Goal: Information Seeking & Learning: Learn about a topic

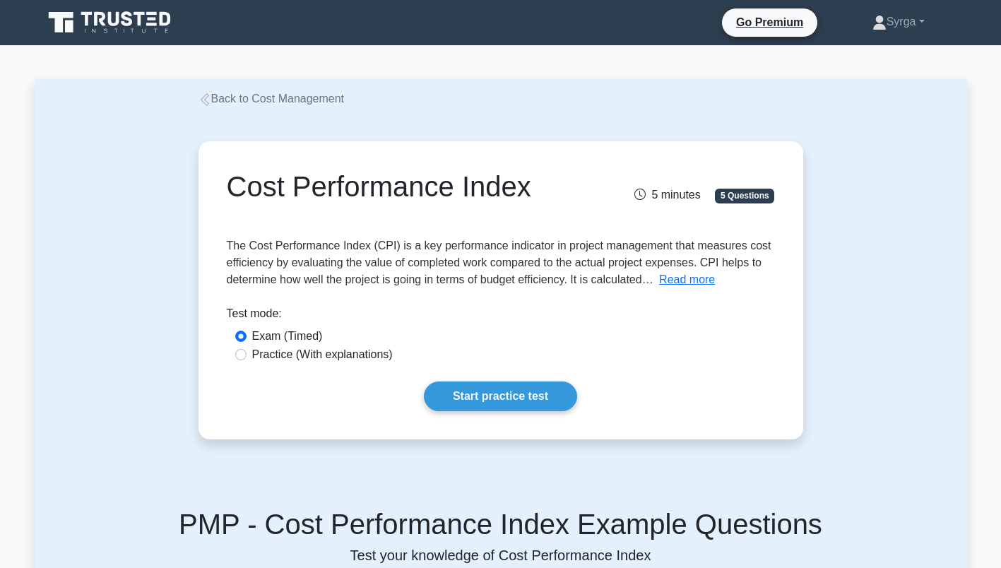
click at [891, 366] on div "Cost Performance Index 5 minutes 5 Questions Read more What It Is:" at bounding box center [501, 290] width 932 height 366
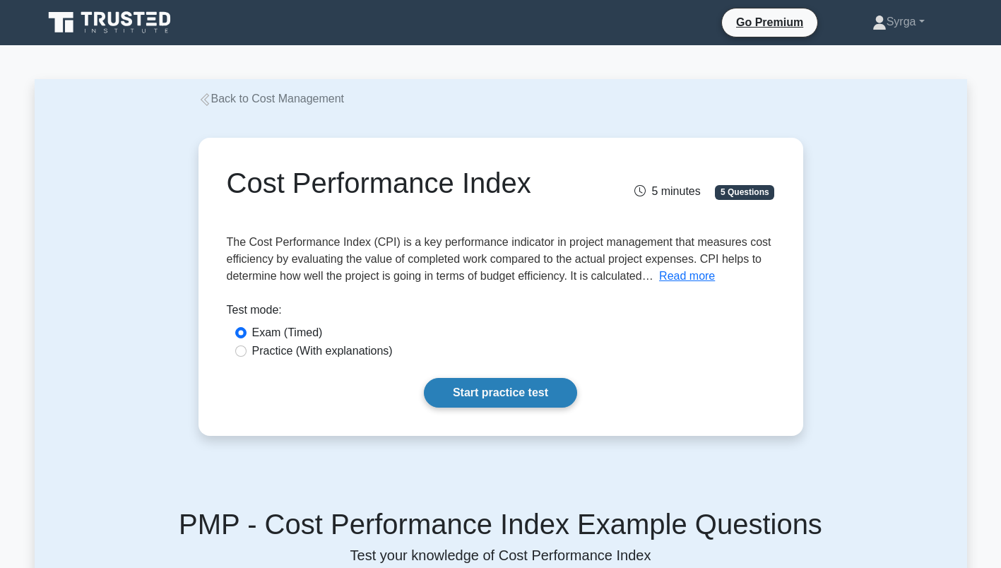
click at [511, 393] on link "Start practice test" at bounding box center [500, 393] width 153 height 30
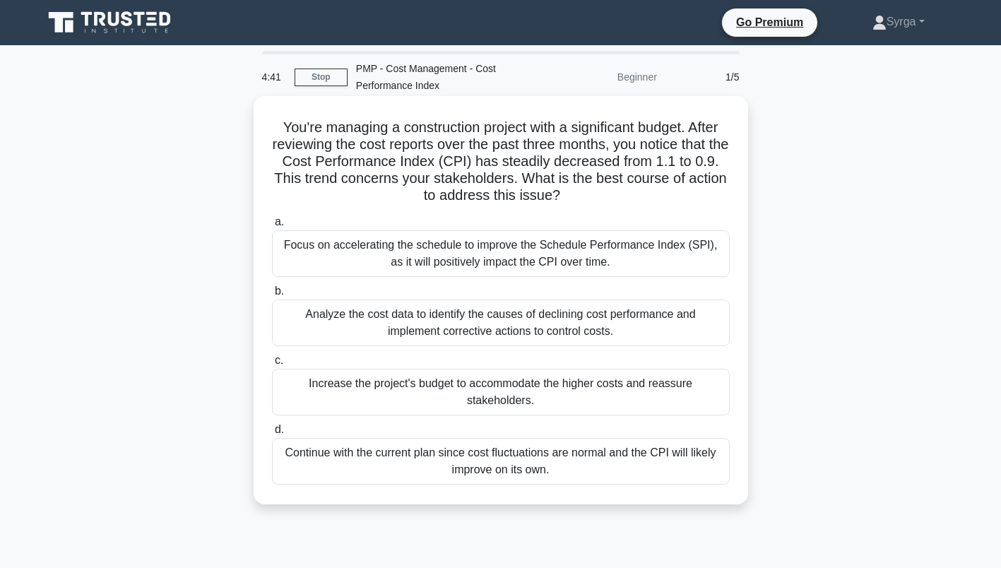
scroll to position [71, 0]
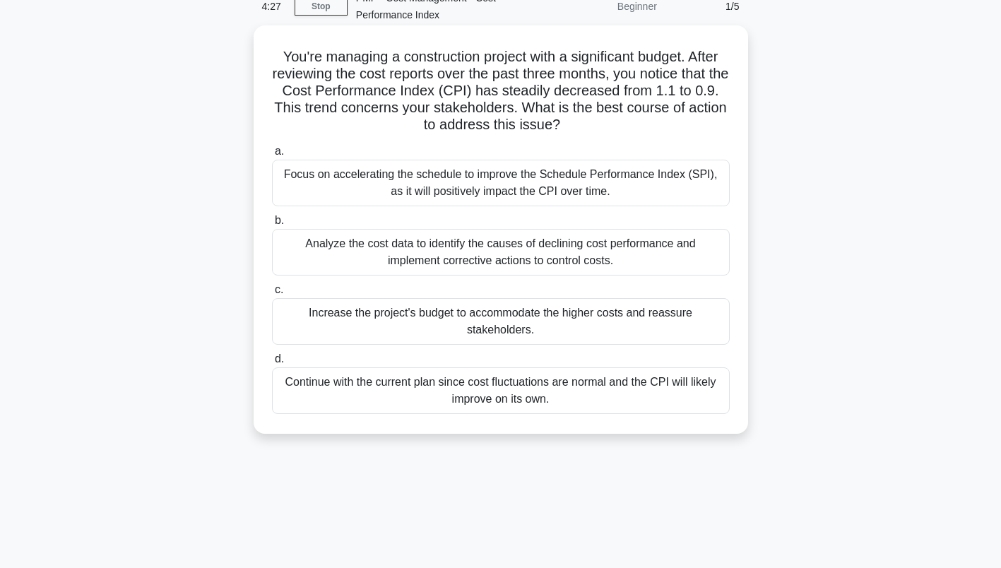
click at [573, 252] on div "Analyze the cost data to identify the causes of declining cost performance and …" at bounding box center [501, 252] width 458 height 47
click at [272, 225] on input "b. Analyze the cost data to identify the causes of declining cost performance a…" at bounding box center [272, 220] width 0 height 9
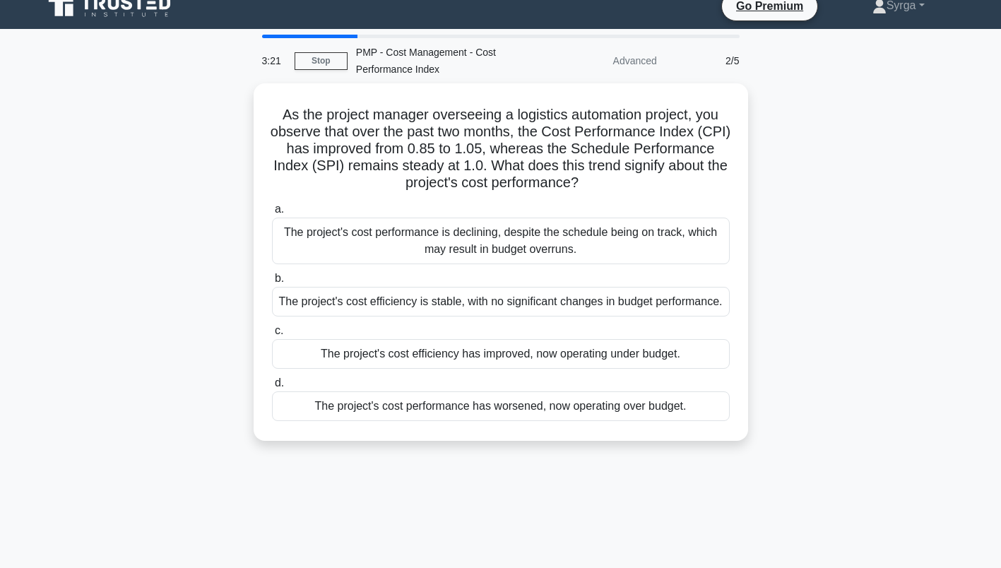
scroll to position [0, 0]
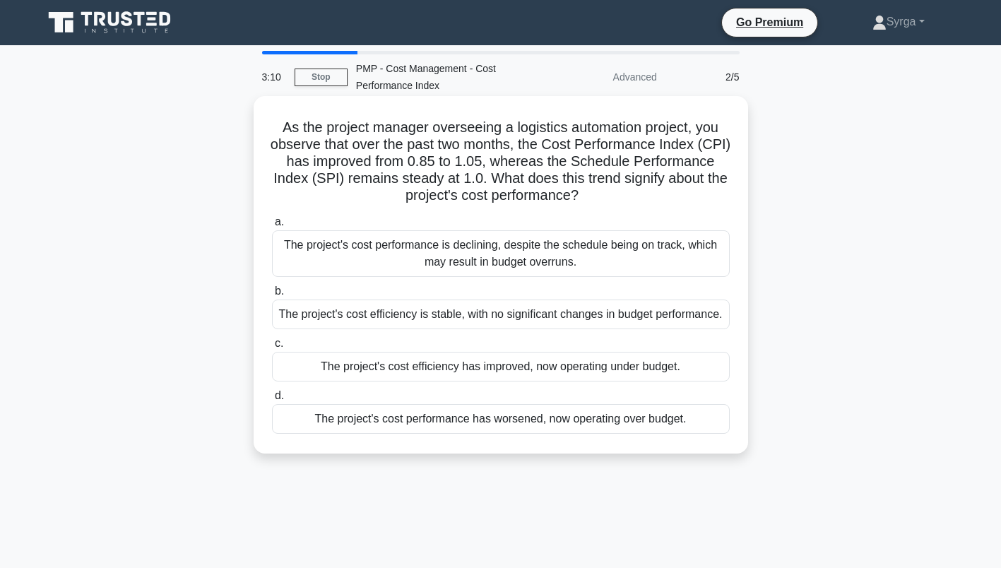
click at [630, 369] on div "The project's cost efficiency has improved, now operating under budget." at bounding box center [501, 367] width 458 height 30
click at [272, 348] on input "c. The project's cost efficiency has improved, now operating under budget." at bounding box center [272, 343] width 0 height 9
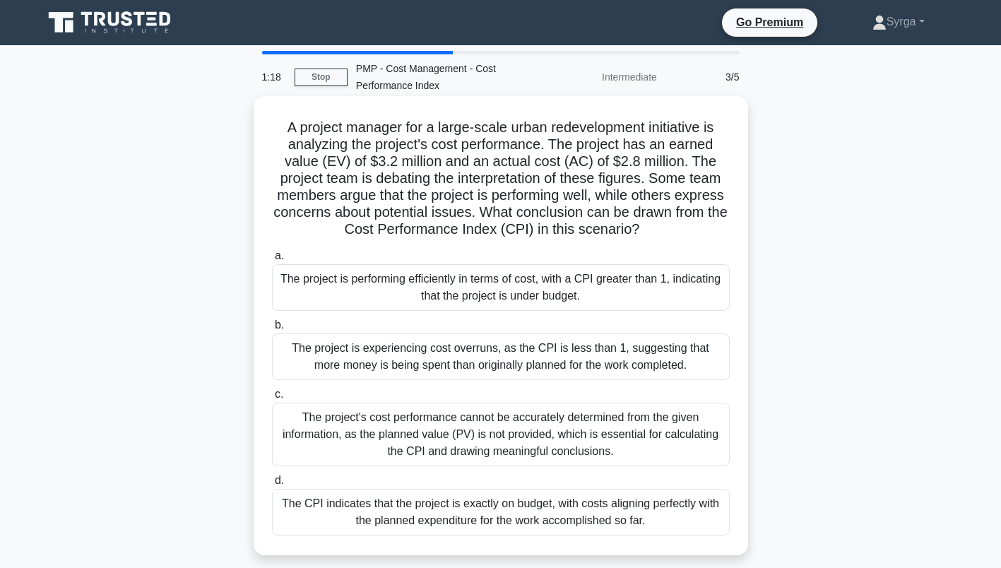
click at [547, 295] on div "The project is performing efficiently in terms of cost, with a CPI greater than…" at bounding box center [501, 287] width 458 height 47
click at [272, 261] on input "a. The project is performing efficiently in terms of cost, with a CPI greater t…" at bounding box center [272, 255] width 0 height 9
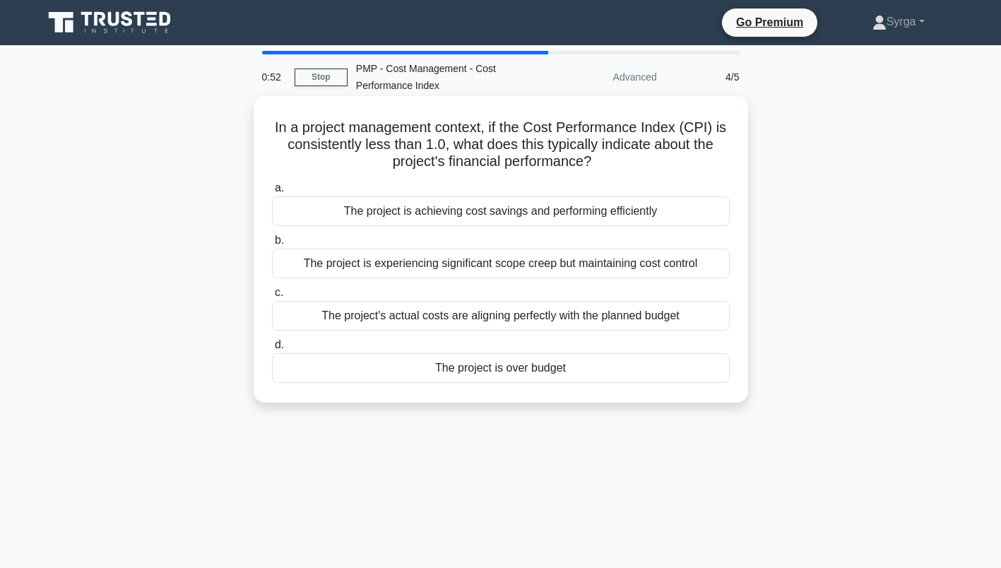
click at [530, 372] on div "The project is over budget" at bounding box center [501, 368] width 458 height 30
click at [272, 350] on input "d. The project is over budget" at bounding box center [272, 344] width 0 height 9
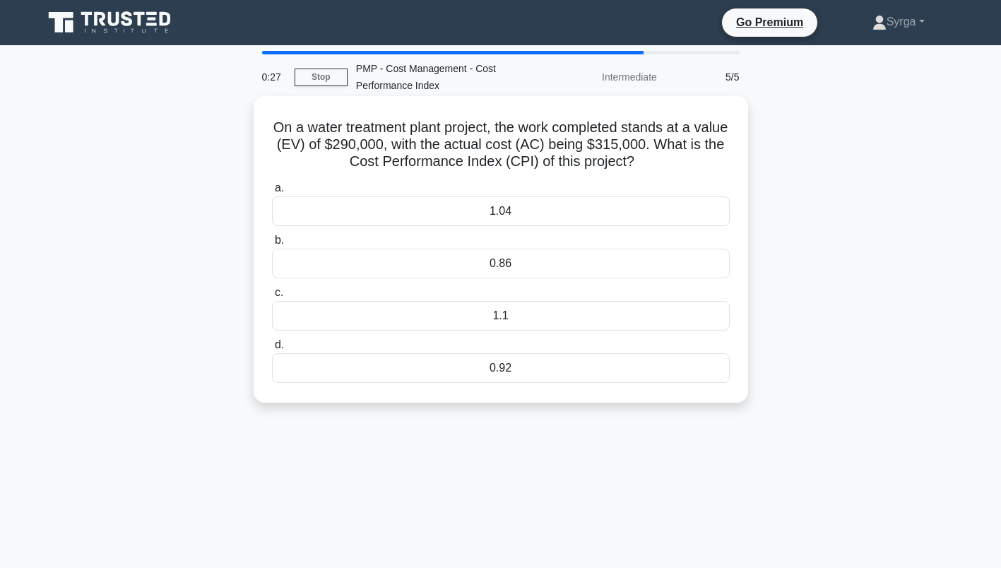
click at [628, 358] on div "0.92" at bounding box center [501, 368] width 458 height 30
click at [272, 350] on input "d. 0.92" at bounding box center [272, 344] width 0 height 9
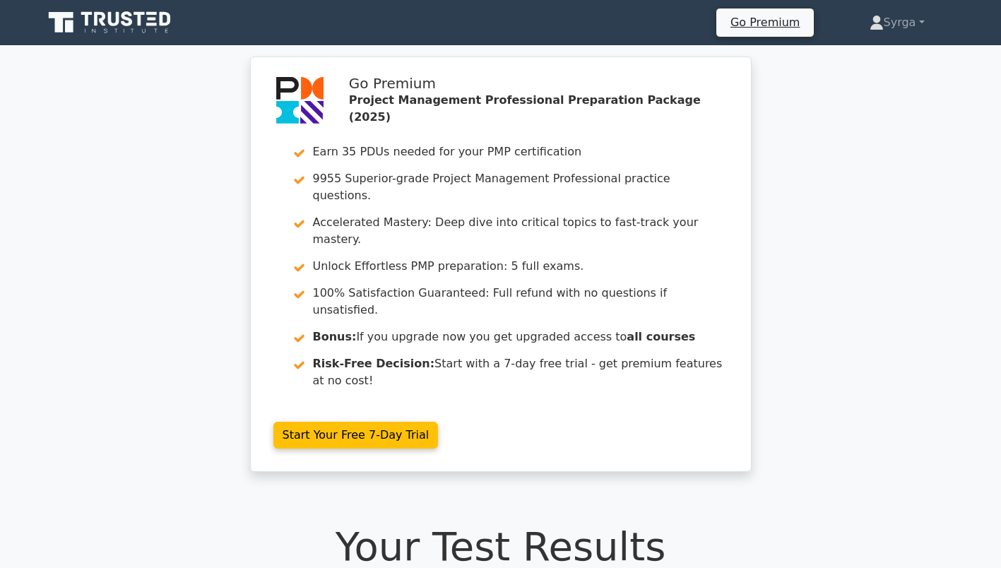
click at [81, 22] on icon at bounding box center [111, 22] width 136 height 27
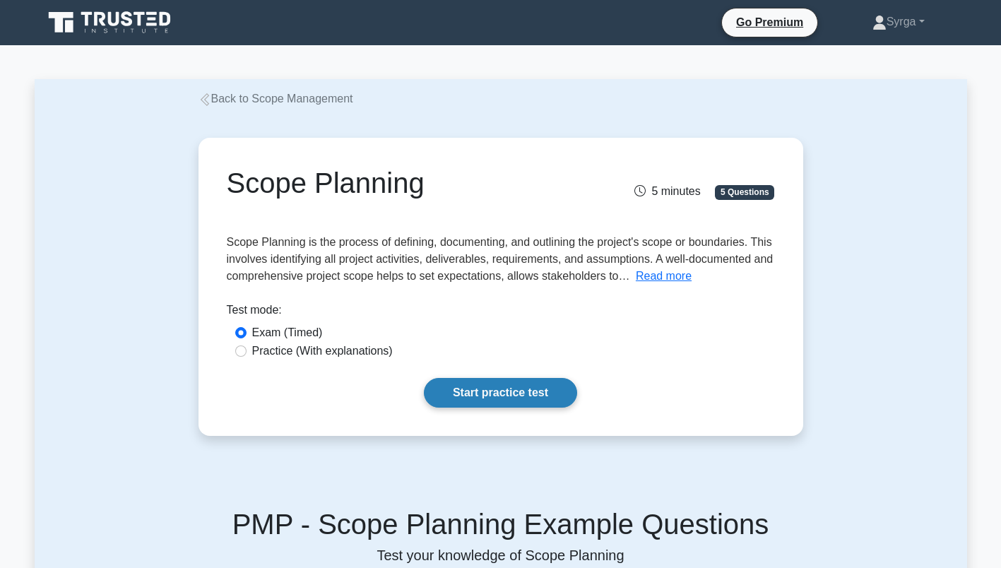
click at [504, 400] on link "Start practice test" at bounding box center [500, 393] width 153 height 30
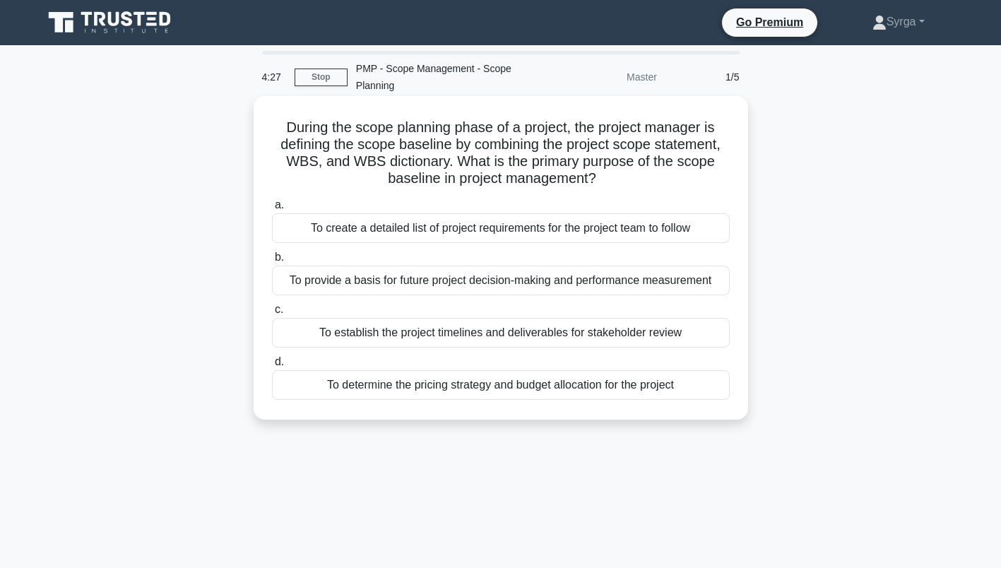
click at [621, 280] on div "To provide a basis for future project decision-making and performance measureme…" at bounding box center [501, 281] width 458 height 30
click at [272, 262] on input "b. To provide a basis for future project decision-making and performance measur…" at bounding box center [272, 257] width 0 height 9
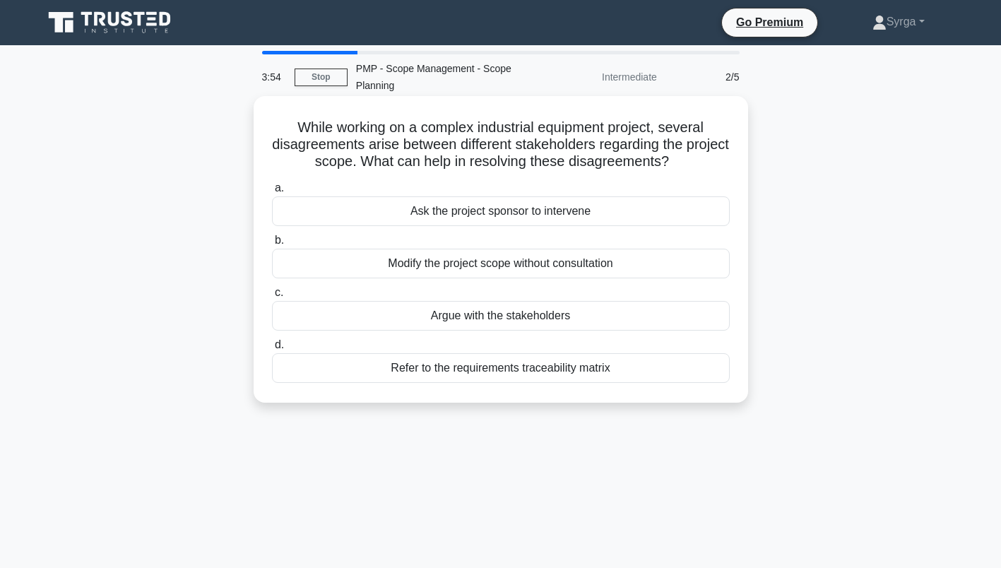
click at [586, 371] on div "Refer to the requirements traceability matrix" at bounding box center [501, 368] width 458 height 30
click at [272, 350] on input "d. Refer to the requirements traceability matrix" at bounding box center [272, 344] width 0 height 9
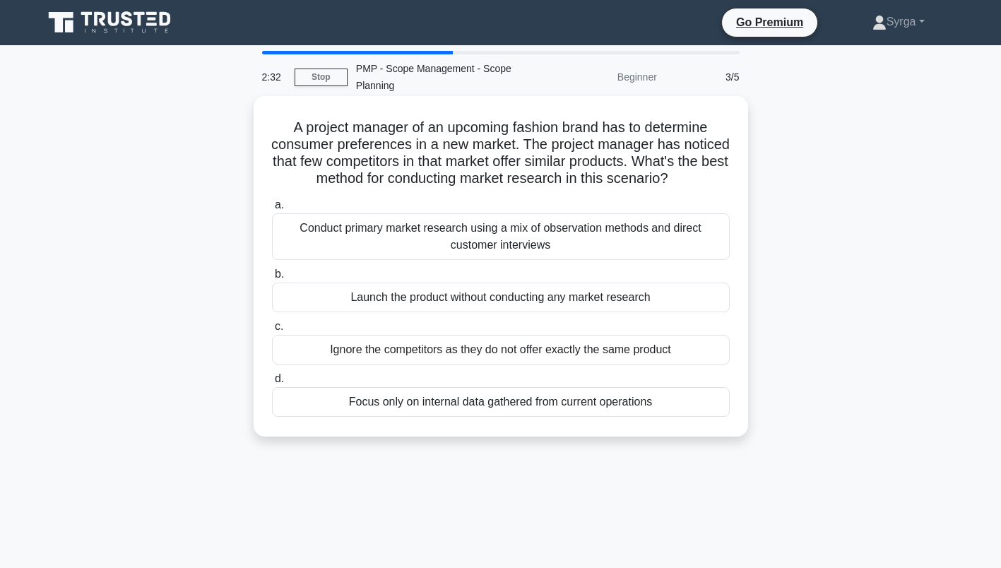
click at [622, 258] on div "Conduct primary market research using a mix of observation methods and direct c…" at bounding box center [501, 236] width 458 height 47
click at [272, 210] on input "a. Conduct primary market research using a mix of observation methods and direc…" at bounding box center [272, 205] width 0 height 9
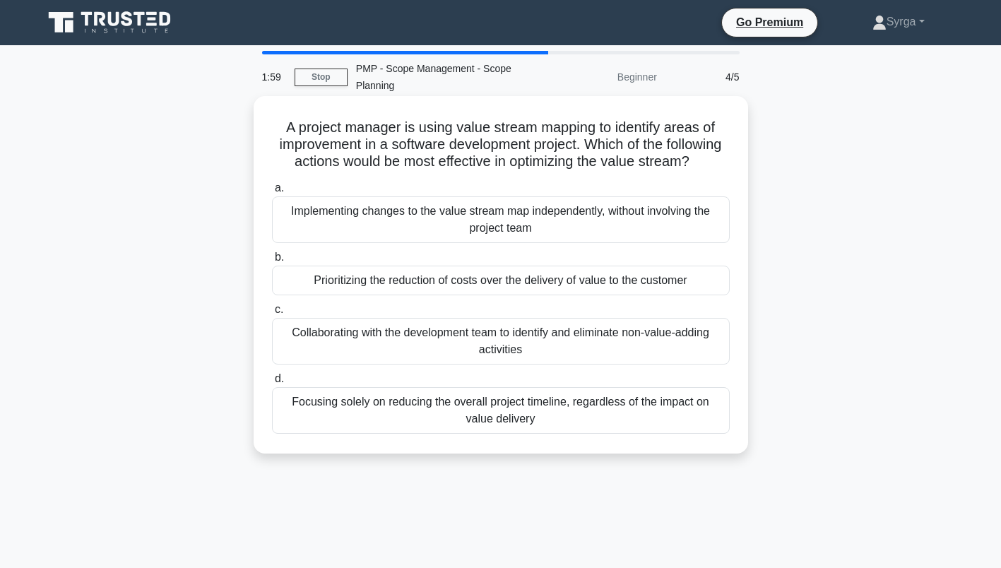
click at [637, 361] on div "Collaborating with the development team to identify and eliminate non-value-add…" at bounding box center [501, 341] width 458 height 47
click at [272, 314] on input "c. Collaborating with the development team to identify and eliminate non-value-…" at bounding box center [272, 309] width 0 height 9
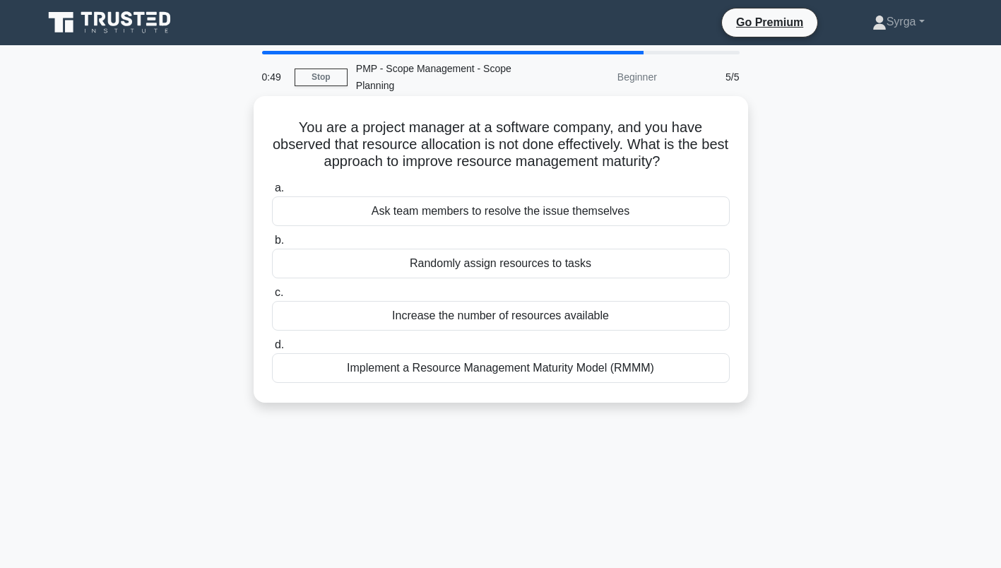
click at [484, 369] on div "Implement a Resource Management Maturity Model (RMMM)" at bounding box center [501, 368] width 458 height 30
click at [272, 350] on input "d. Implement a Resource Management Maturity Model (RMMM)" at bounding box center [272, 344] width 0 height 9
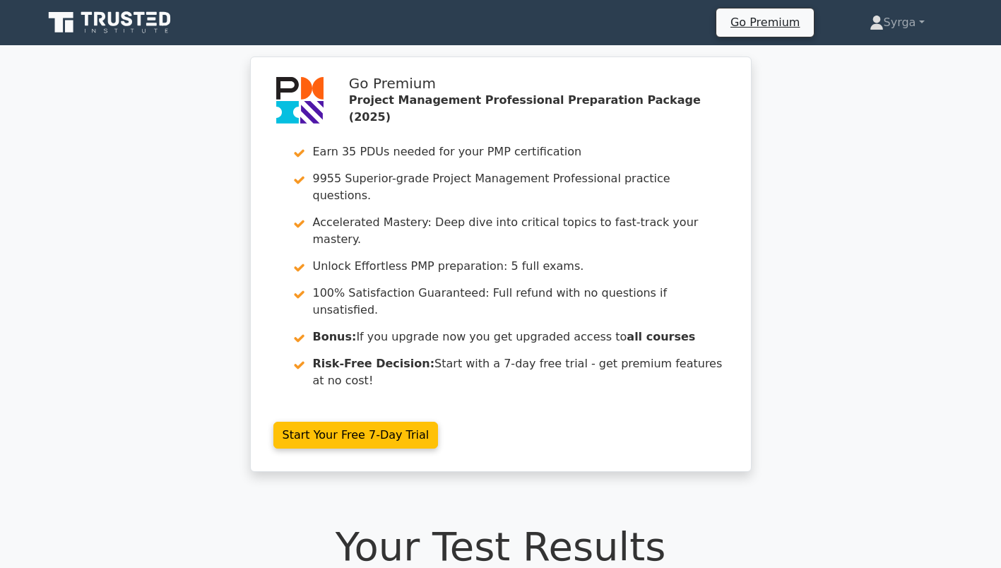
scroll to position [424, 0]
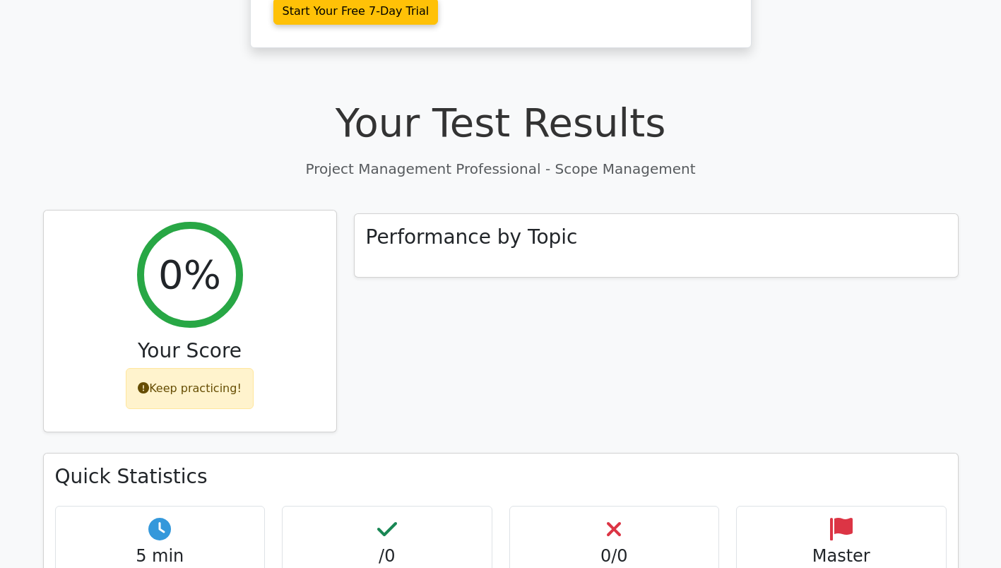
click at [179, 368] on div "Keep practicing!" at bounding box center [190, 388] width 128 height 41
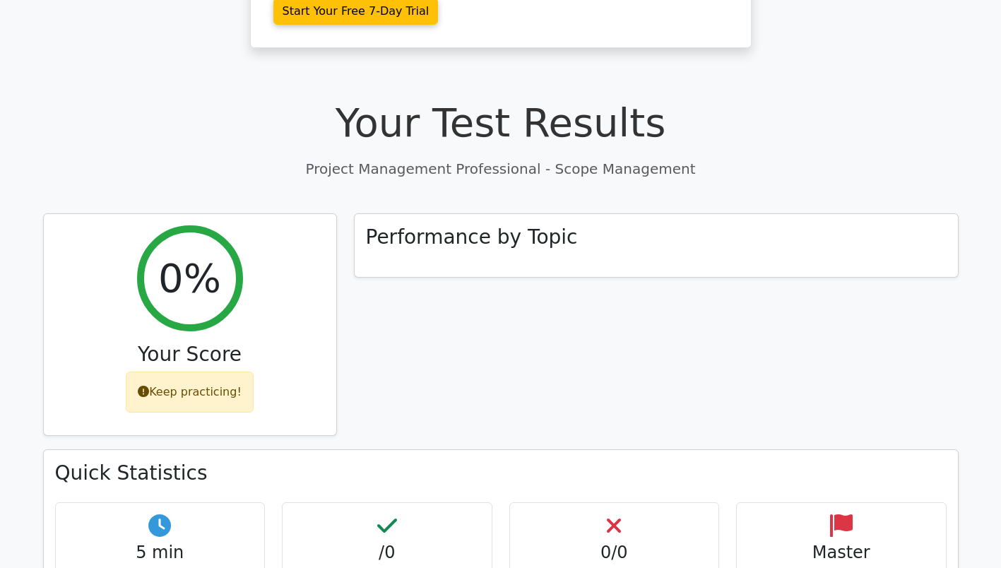
click at [832, 542] on h4 "Master" at bounding box center [841, 552] width 186 height 20
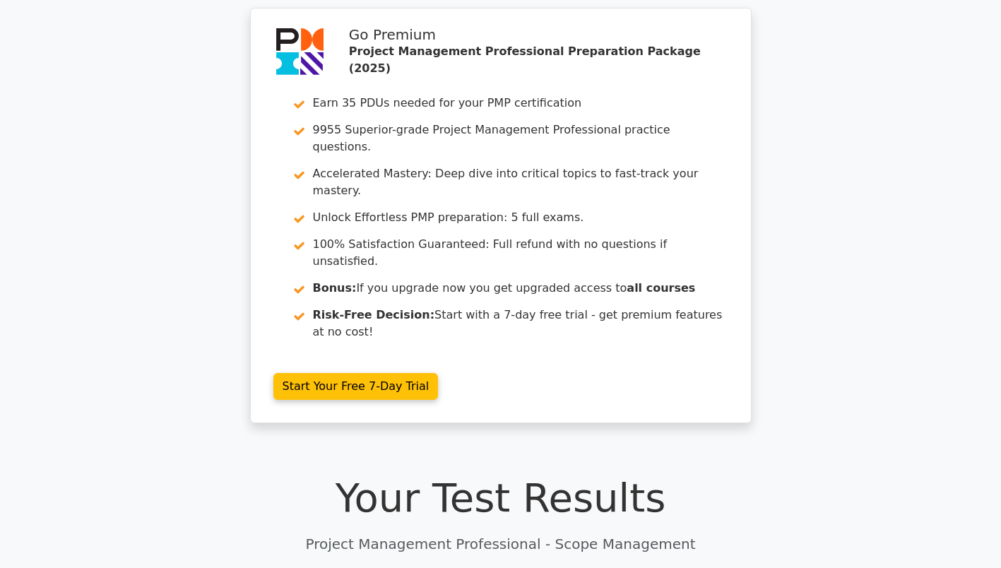
scroll to position [0, 0]
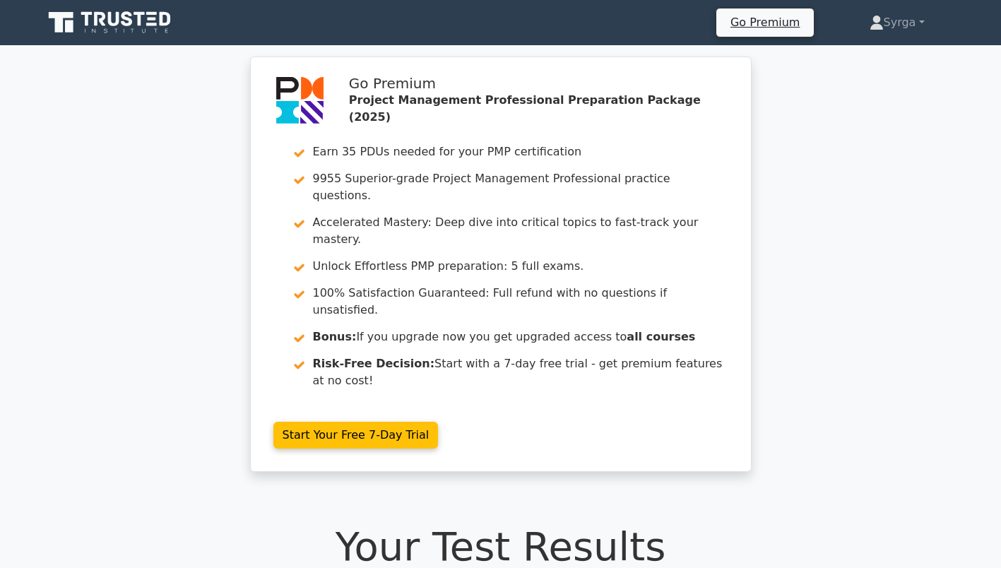
click at [134, 24] on icon at bounding box center [111, 22] width 136 height 27
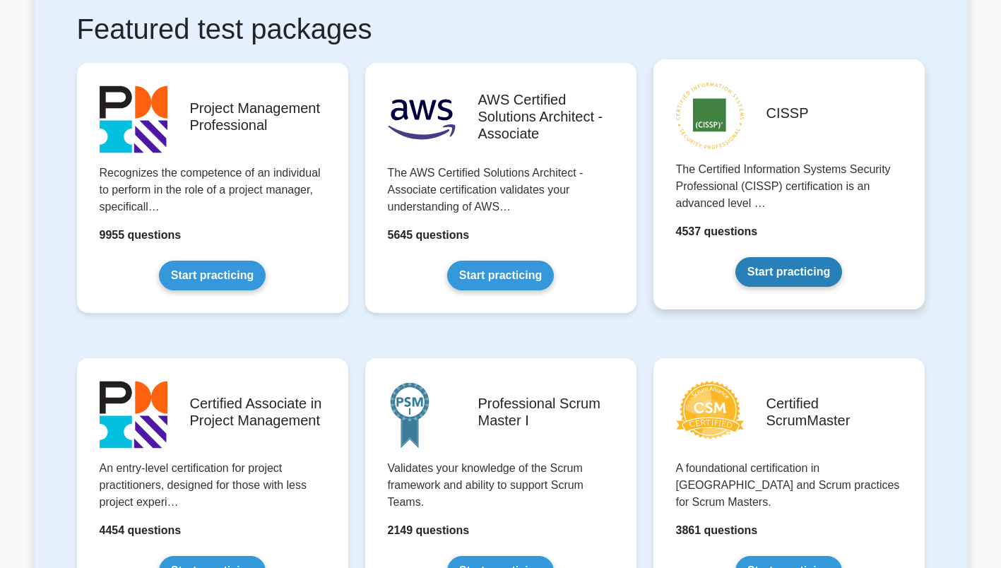
scroll to position [282, 0]
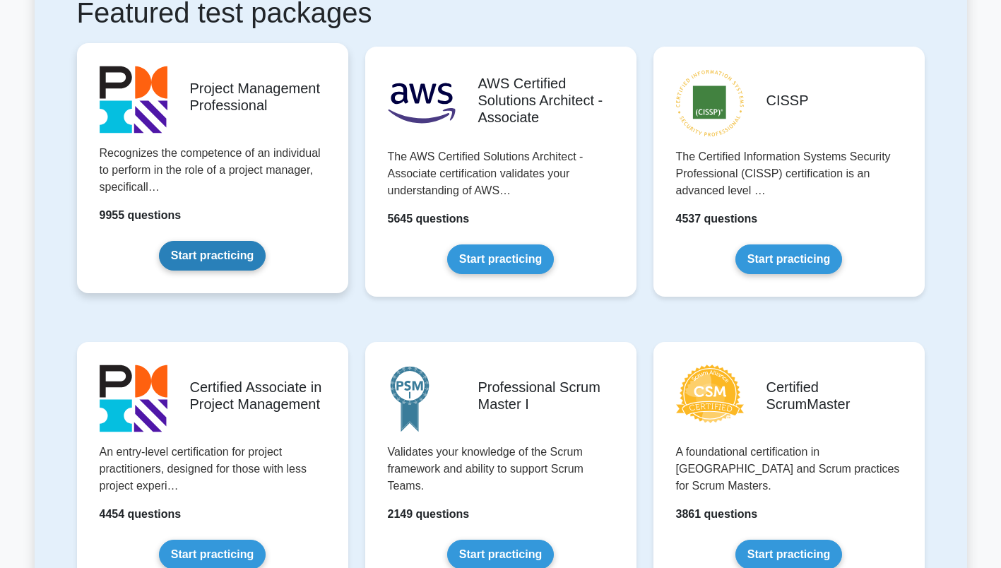
click at [237, 261] on link "Start practicing" at bounding box center [212, 256] width 107 height 30
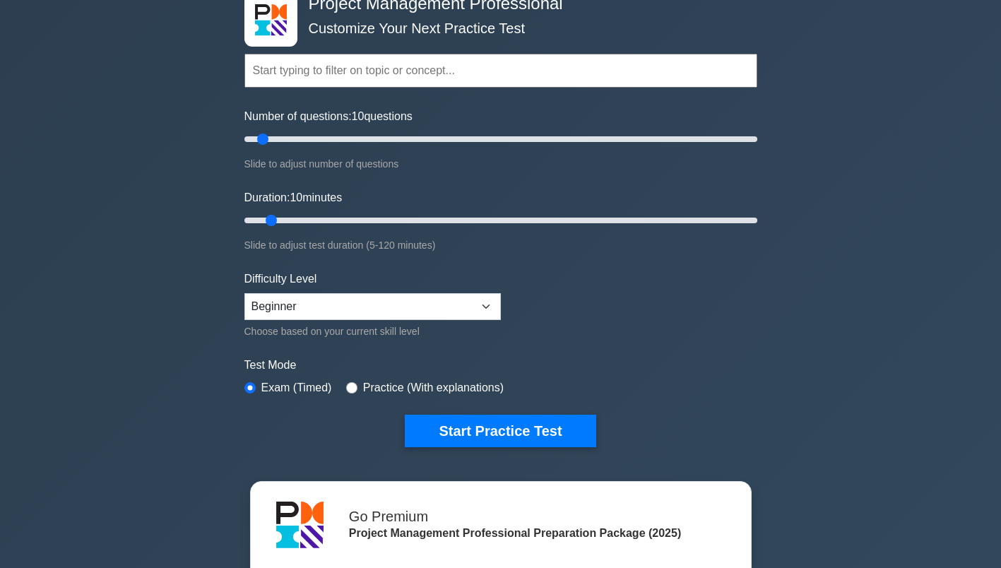
scroll to position [71, 0]
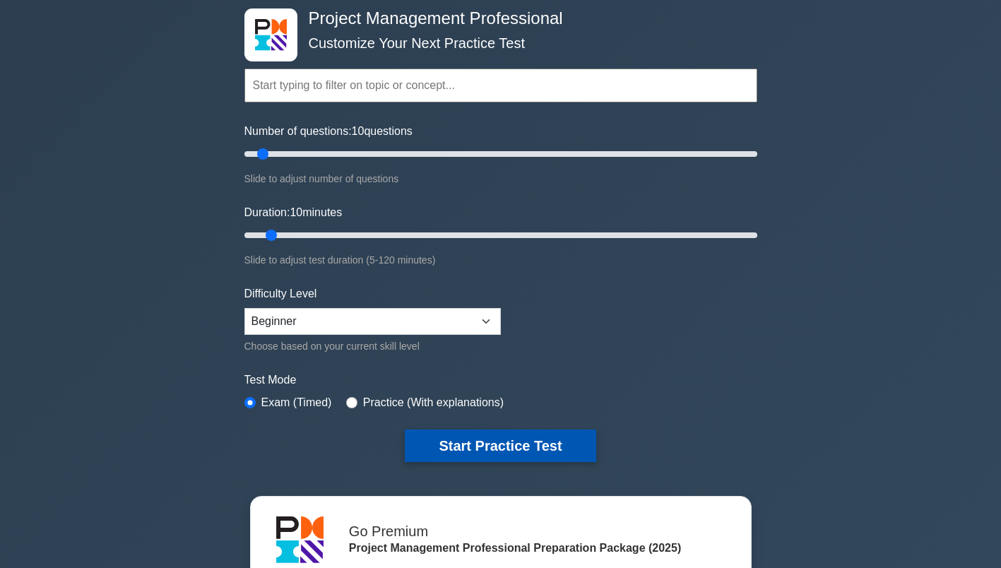
click at [485, 439] on button "Start Practice Test" at bounding box center [500, 445] width 191 height 32
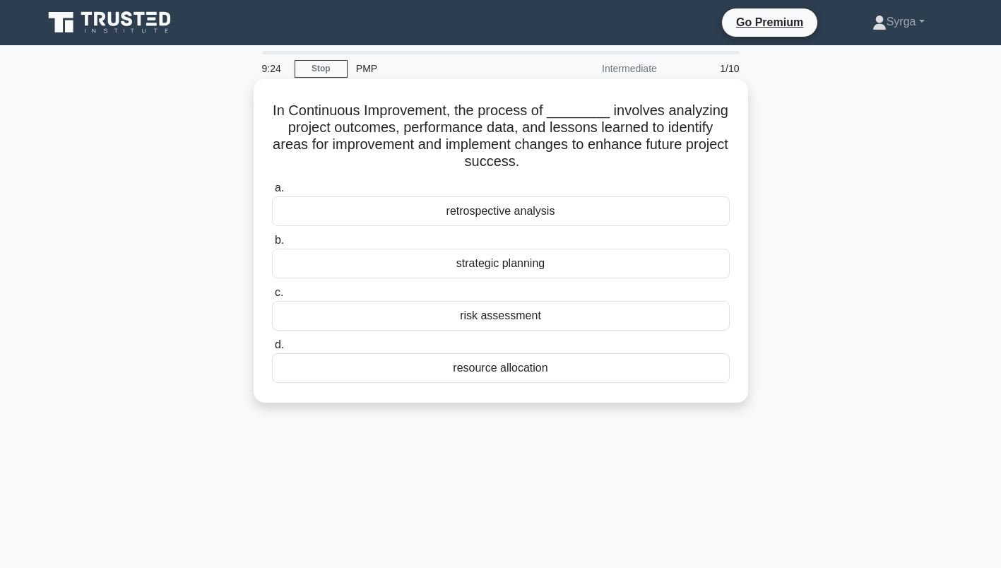
click at [513, 212] on div "retrospective analysis" at bounding box center [501, 211] width 458 height 30
click at [272, 193] on input "a. retrospective analysis" at bounding box center [272, 188] width 0 height 9
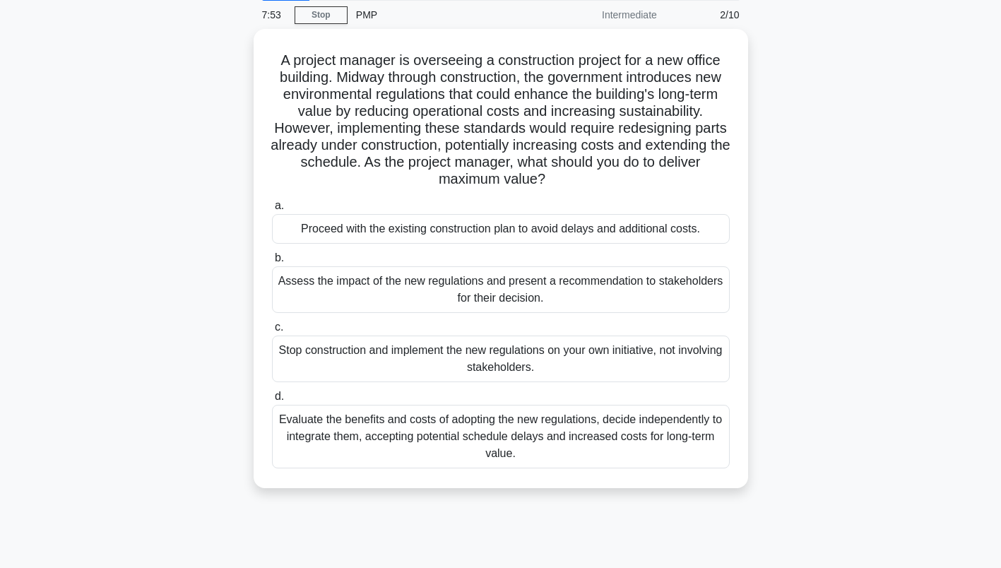
scroll to position [71, 0]
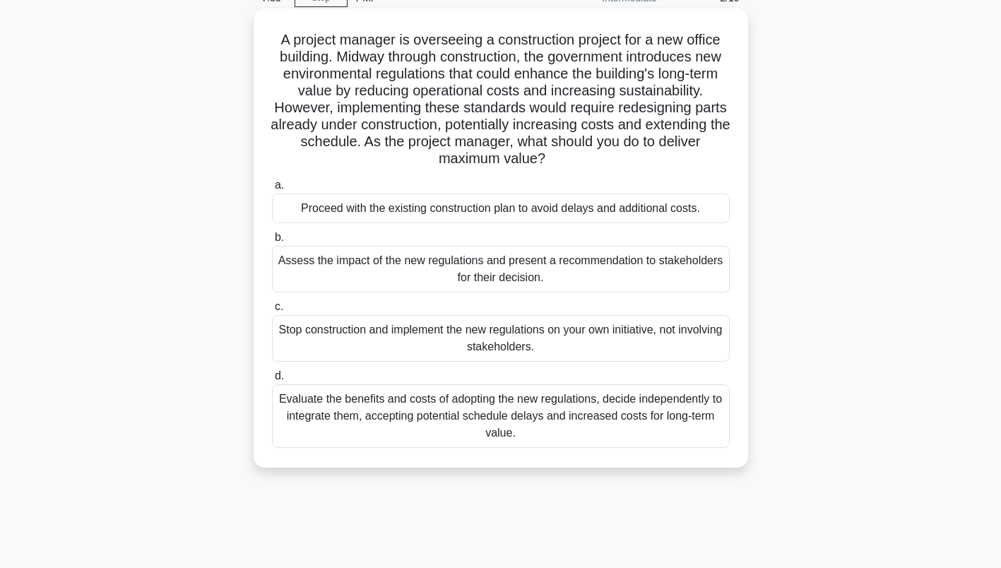
click at [551, 278] on div "Assess the impact of the new regulations and present a recommendation to stakeh…" at bounding box center [501, 269] width 458 height 47
click at [272, 242] on input "b. Assess the impact of the new regulations and present a recommendation to sta…" at bounding box center [272, 237] width 0 height 9
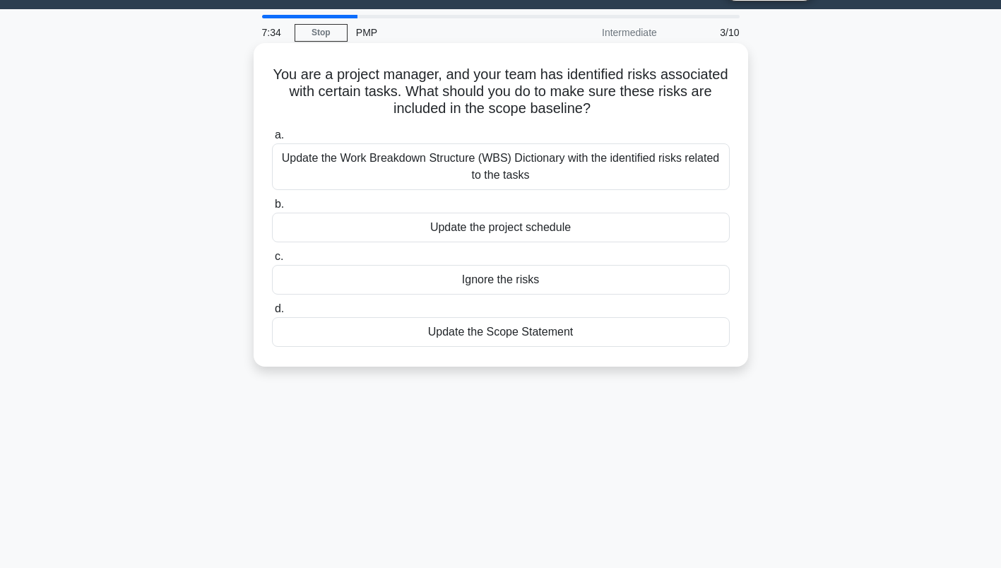
scroll to position [0, 0]
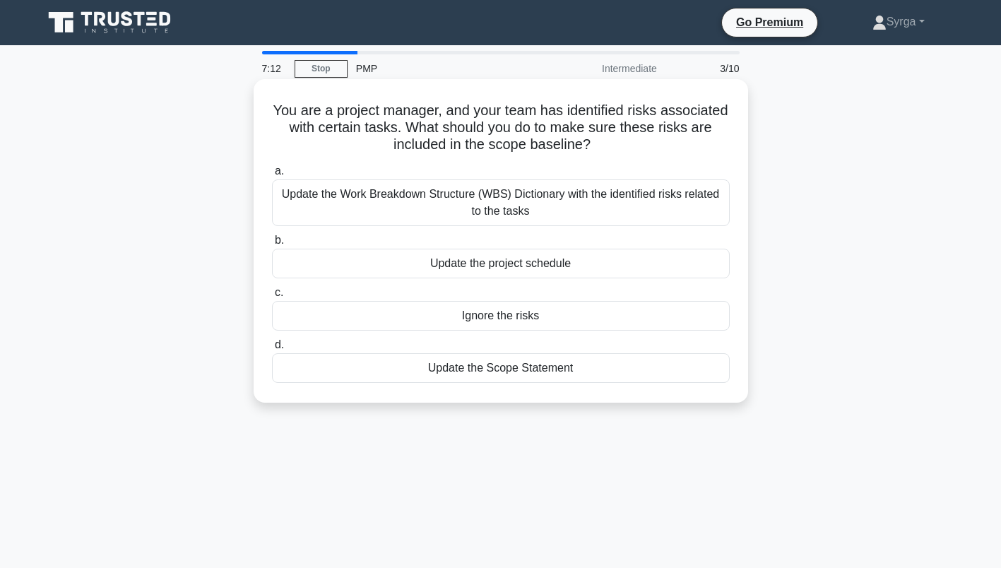
click at [566, 207] on div "Update the Work Breakdown Structure (WBS) Dictionary with the identified risks …" at bounding box center [501, 202] width 458 height 47
click at [272, 176] on input "a. Update the Work Breakdown Structure (WBS) Dictionary with the identified ris…" at bounding box center [272, 171] width 0 height 9
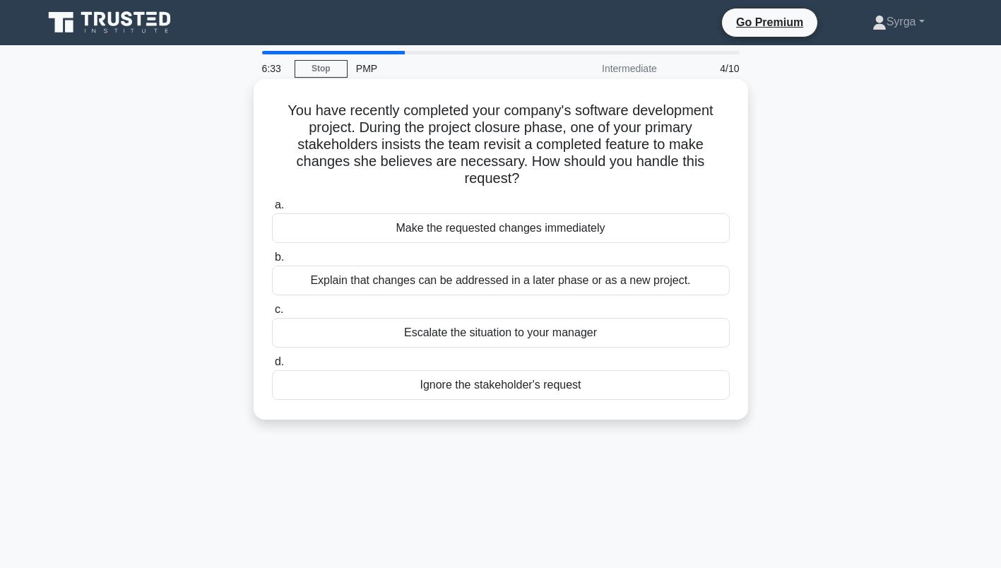
click at [662, 280] on div "Explain that changes can be addressed in a later phase or as a new project." at bounding box center [501, 281] width 458 height 30
click at [272, 262] on input "b. Explain that changes can be addressed in a later phase or as a new project." at bounding box center [272, 257] width 0 height 9
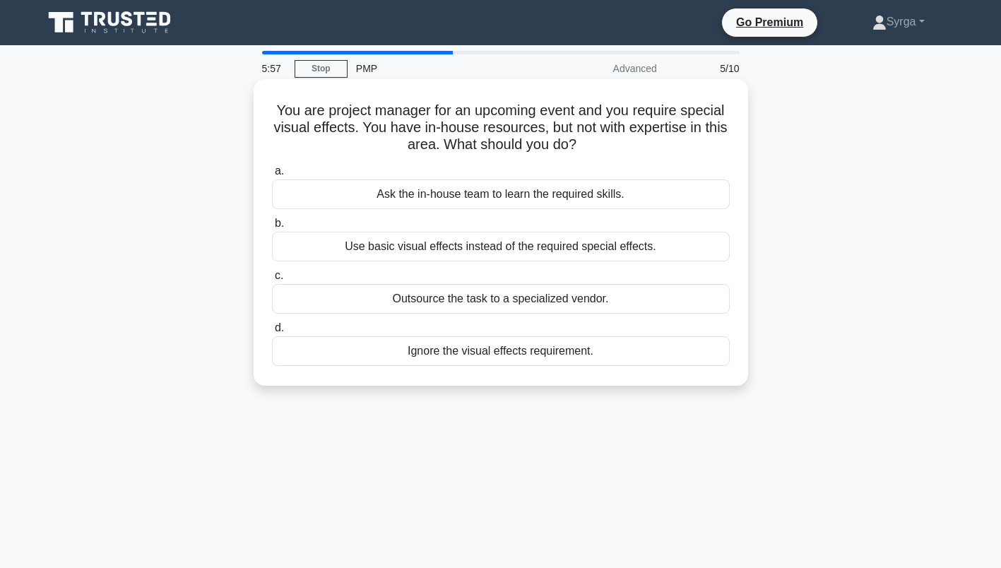
click at [652, 298] on div "Outsource the task to a specialized vendor." at bounding box center [501, 299] width 458 height 30
click at [272, 280] on input "c. Outsource the task to a specialized vendor." at bounding box center [272, 275] width 0 height 9
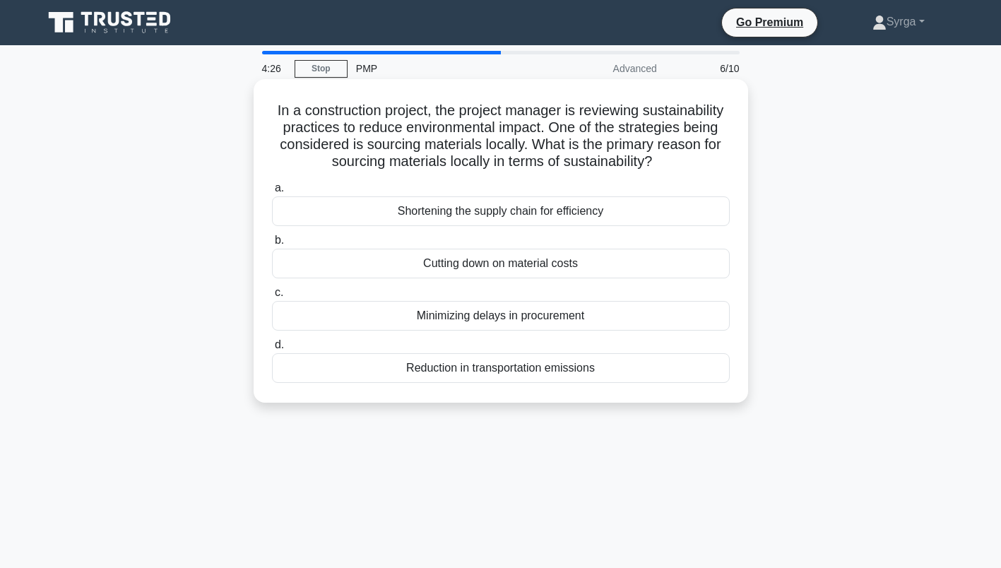
click at [597, 383] on div "Reduction in transportation emissions" at bounding box center [501, 368] width 458 height 30
click at [272, 350] on input "d. Reduction in transportation emissions" at bounding box center [272, 344] width 0 height 9
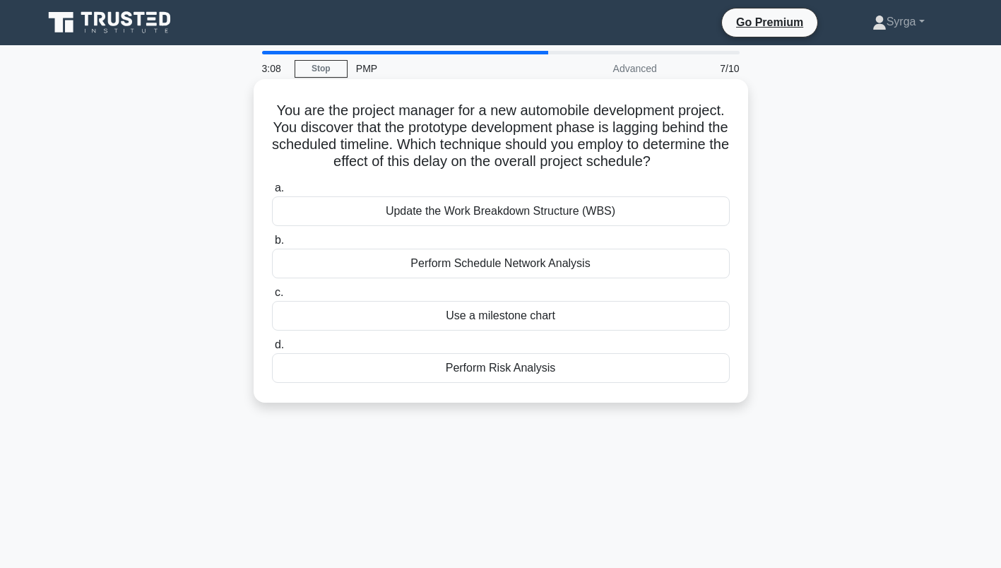
click at [541, 372] on div "Perform Risk Analysis" at bounding box center [501, 368] width 458 height 30
click at [272, 350] on input "d. Perform Risk Analysis" at bounding box center [272, 344] width 0 height 9
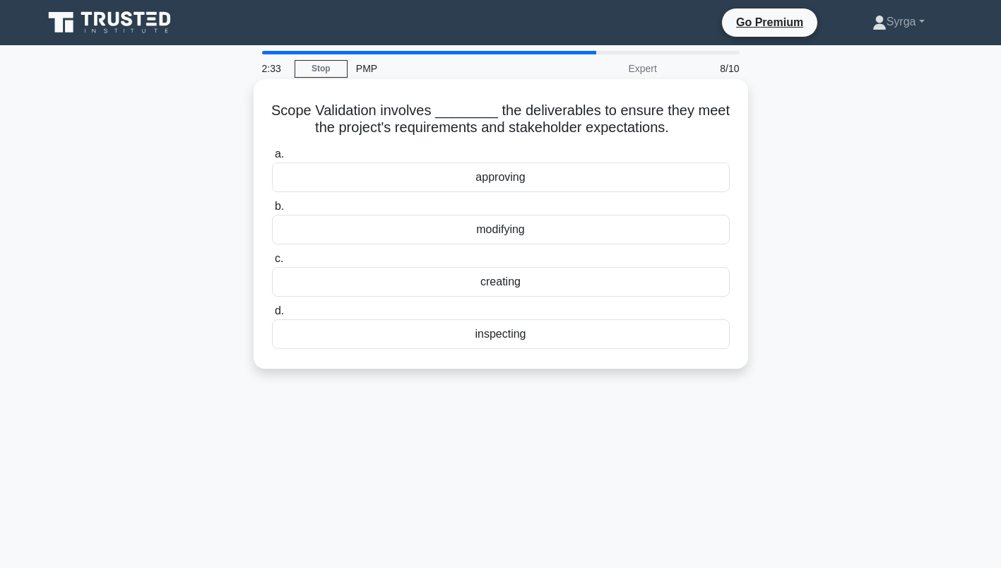
click at [511, 335] on div "inspecting" at bounding box center [501, 334] width 458 height 30
click at [272, 316] on input "d. inspecting" at bounding box center [272, 310] width 0 height 9
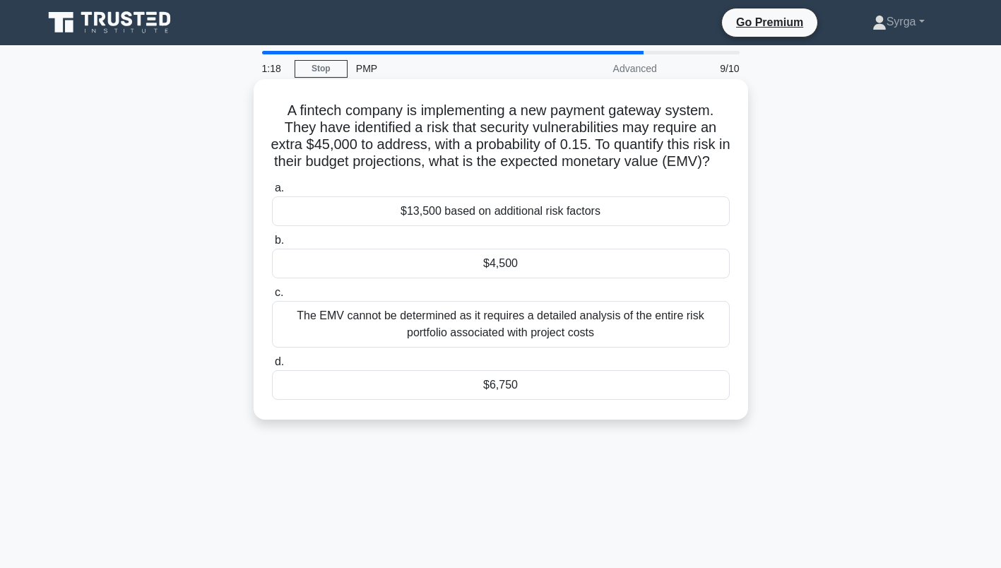
click at [648, 398] on div "$6,750" at bounding box center [501, 385] width 458 height 30
click at [272, 366] on input "d. $6,750" at bounding box center [272, 361] width 0 height 9
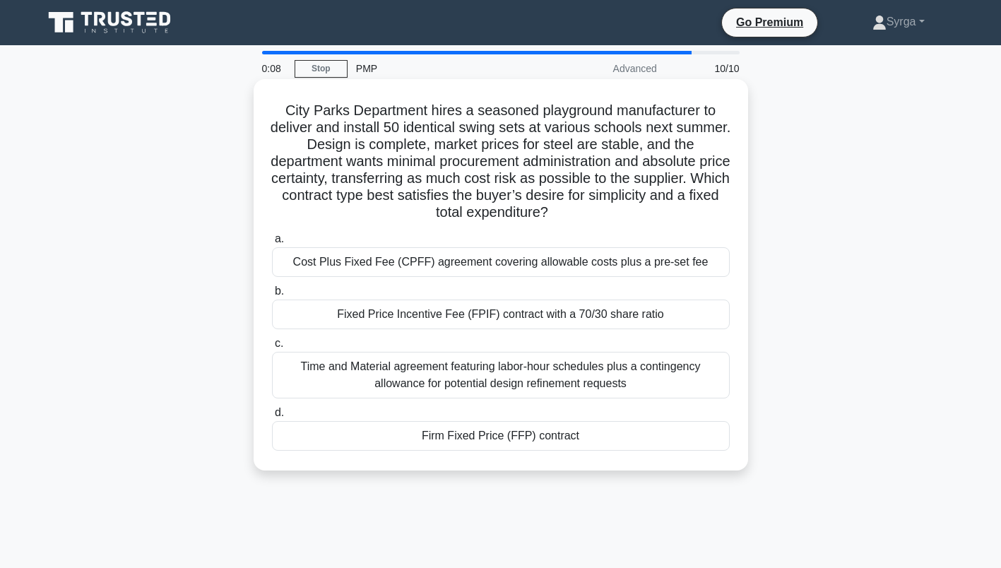
click at [578, 436] on div "Firm Fixed Price (FFP) contract" at bounding box center [501, 436] width 458 height 30
click at [272, 417] on input "d. Firm Fixed Price (FFP) contract" at bounding box center [272, 412] width 0 height 9
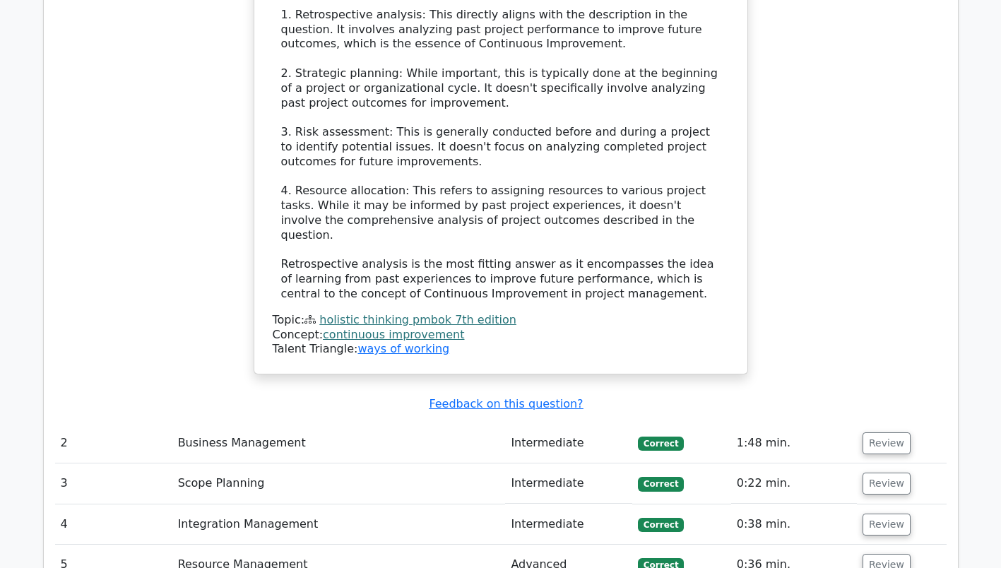
scroll to position [2048, 0]
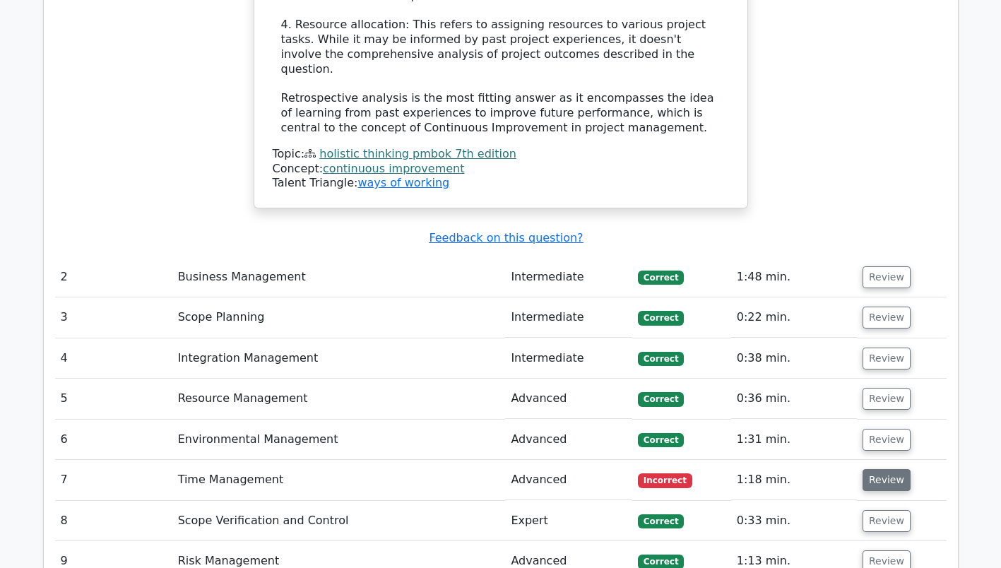
click at [894, 469] on button "Review" at bounding box center [886, 480] width 48 height 22
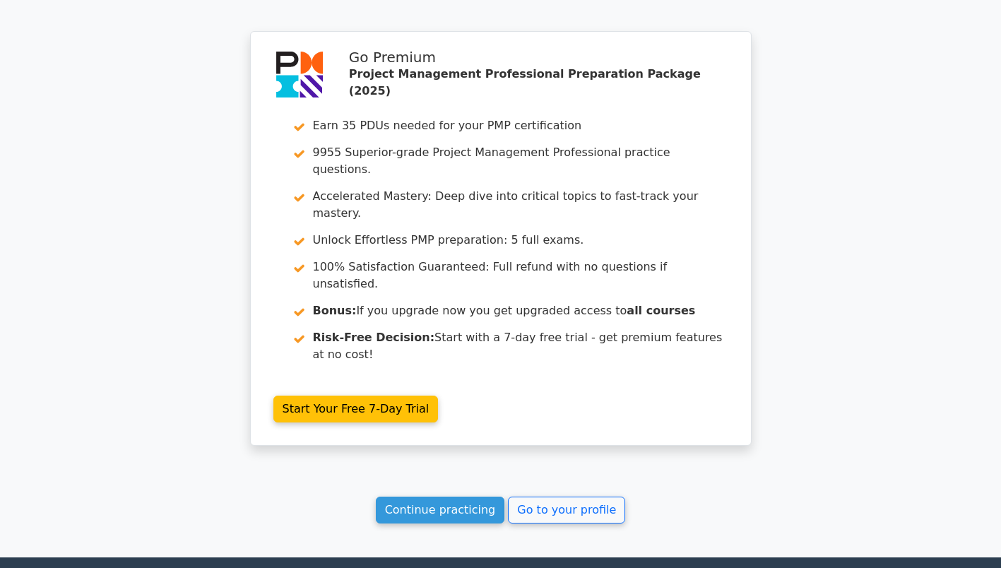
scroll to position [3416, 0]
click at [484, 496] on link "Continue practicing" at bounding box center [440, 509] width 129 height 27
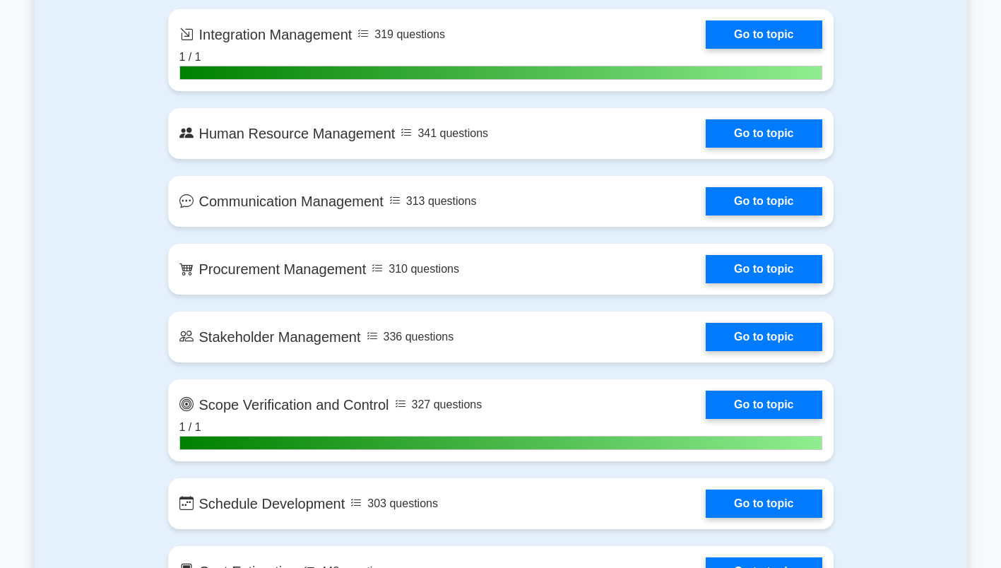
scroll to position [1553, 0]
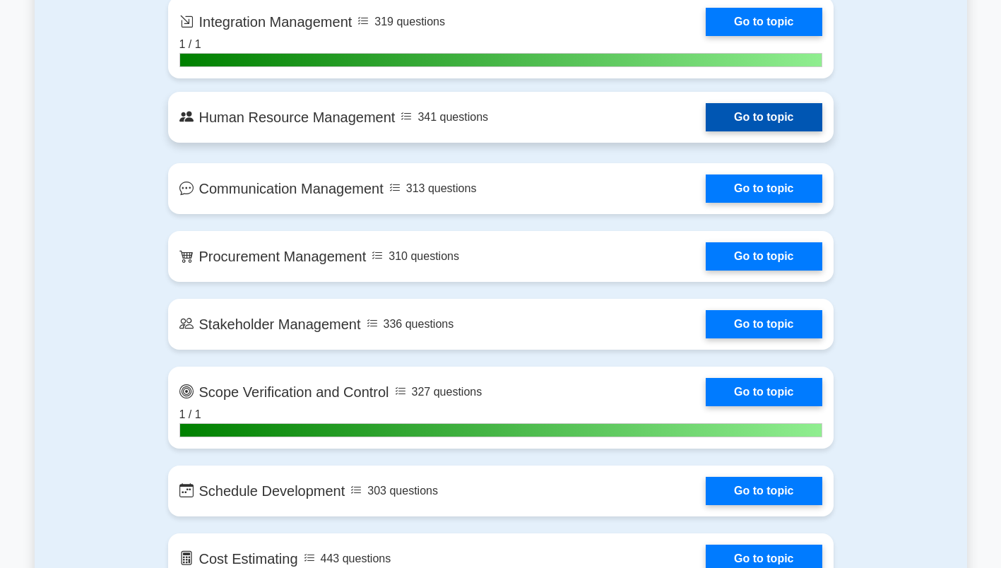
click at [736, 124] on link "Go to topic" at bounding box center [763, 117] width 116 height 28
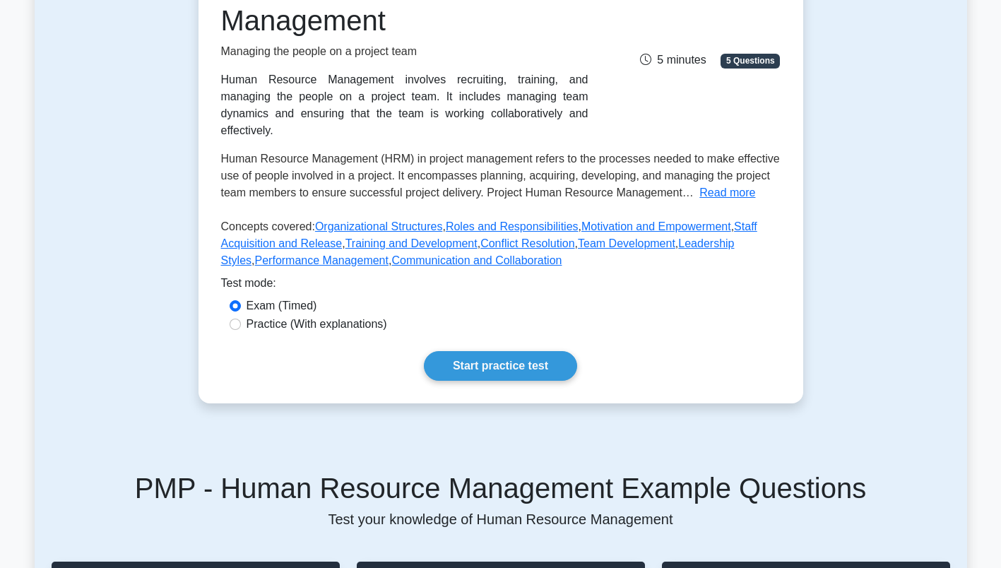
scroll to position [282, 0]
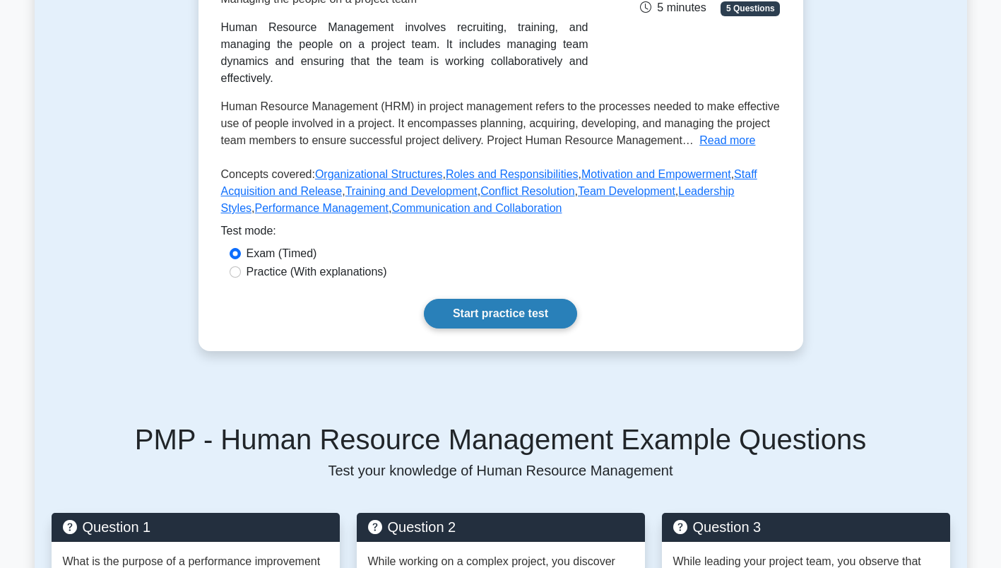
click at [477, 302] on link "Start practice test" at bounding box center [500, 314] width 153 height 30
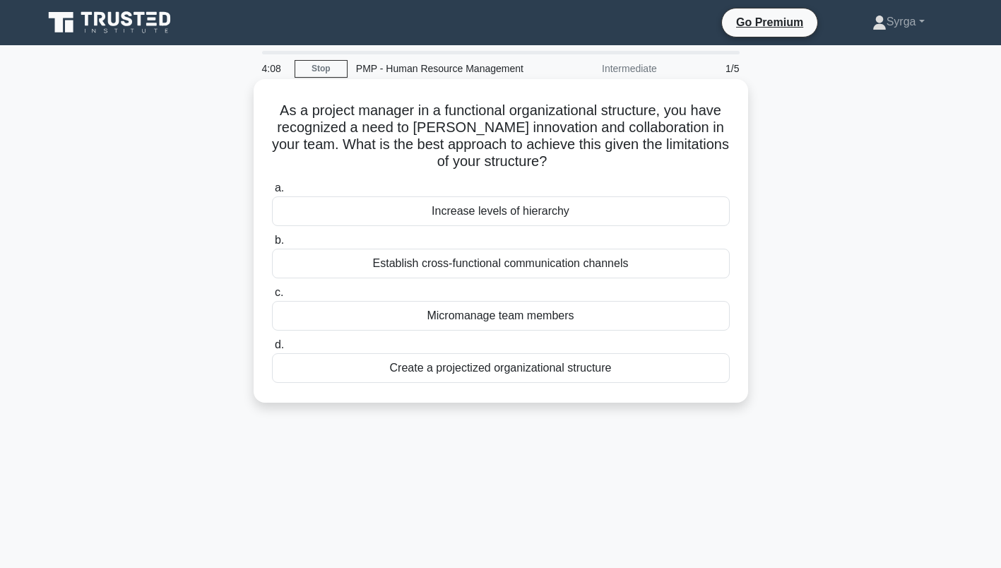
click at [602, 269] on div "Establish cross-functional communication channels" at bounding box center [501, 264] width 458 height 30
click at [272, 245] on input "b. Establish cross-functional communication channels" at bounding box center [272, 240] width 0 height 9
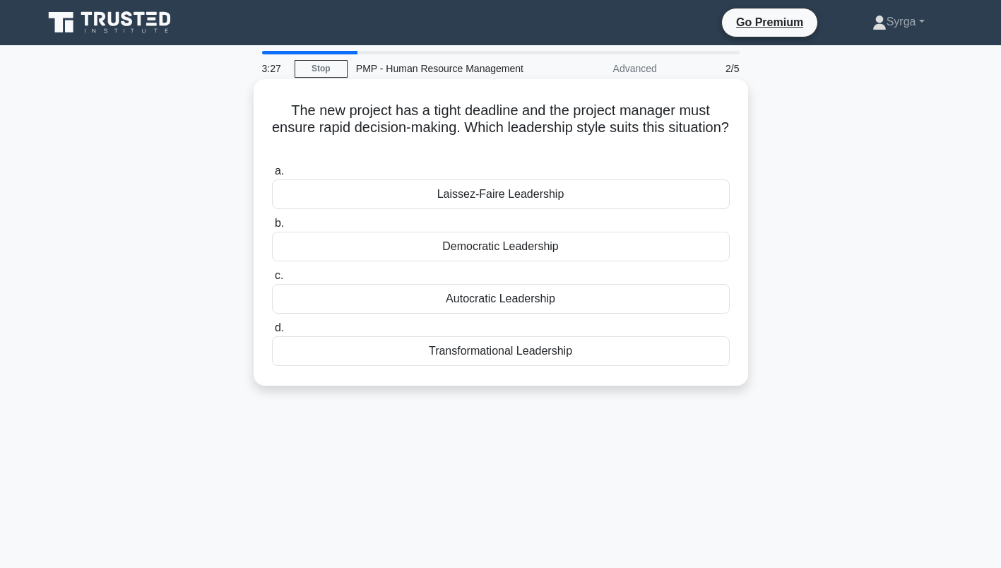
click at [558, 352] on div "Transformational Leadership" at bounding box center [501, 351] width 458 height 30
click at [272, 333] on input "d. Transformational Leadership" at bounding box center [272, 327] width 0 height 9
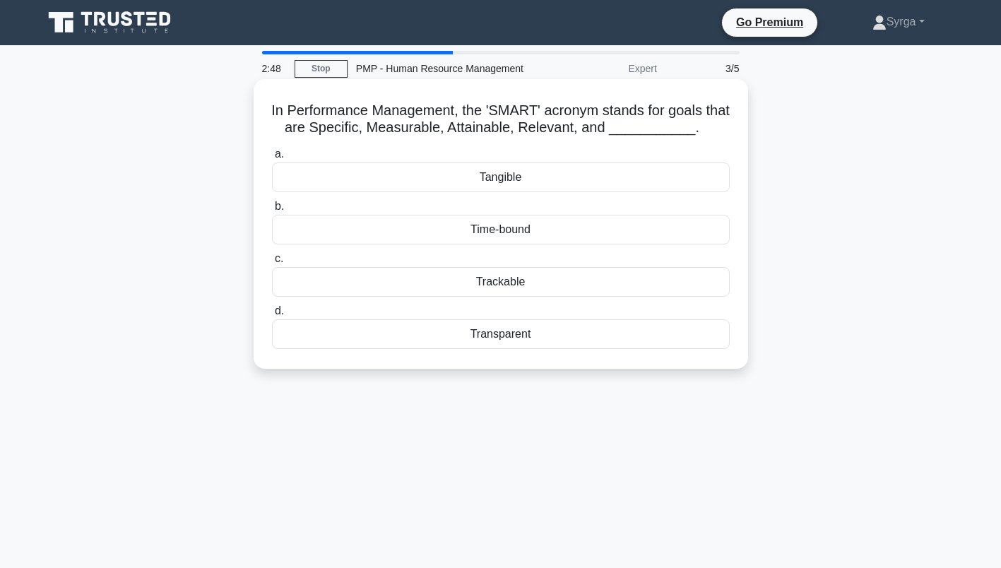
click at [519, 333] on div "Transparent" at bounding box center [501, 334] width 458 height 30
click at [272, 316] on input "d. Transparent" at bounding box center [272, 310] width 0 height 9
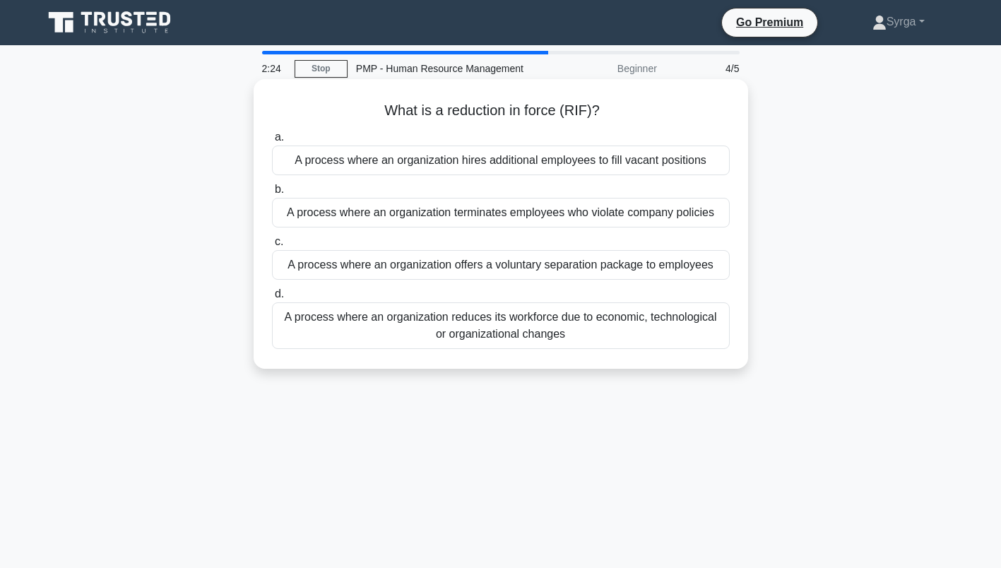
click at [686, 341] on div "A process where an organization reduces its workforce due to economic, technolo…" at bounding box center [501, 325] width 458 height 47
click at [272, 299] on input "d. A process where an organization reduces its workforce due to economic, techn…" at bounding box center [272, 294] width 0 height 9
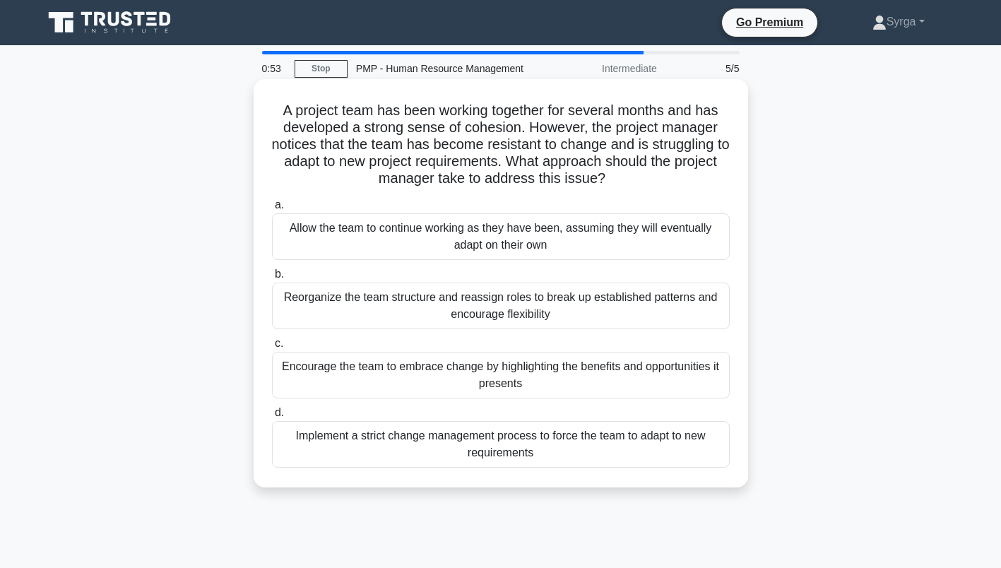
click at [585, 386] on div "Encourage the team to embrace change by highlighting the benefits and opportuni…" at bounding box center [501, 375] width 458 height 47
click at [272, 348] on input "c. Encourage the team to embrace change by highlighting the benefits and opport…" at bounding box center [272, 343] width 0 height 9
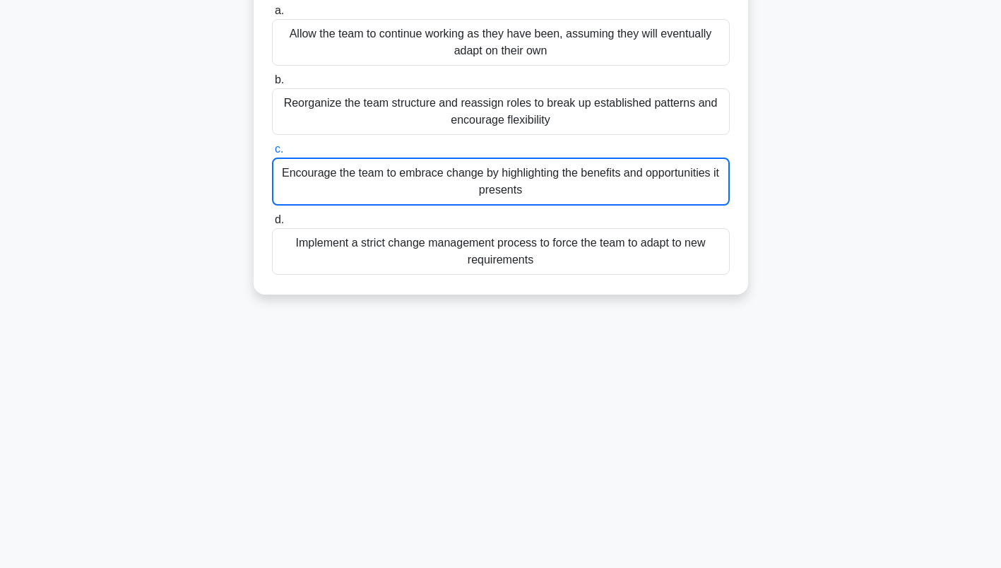
scroll to position [195, 0]
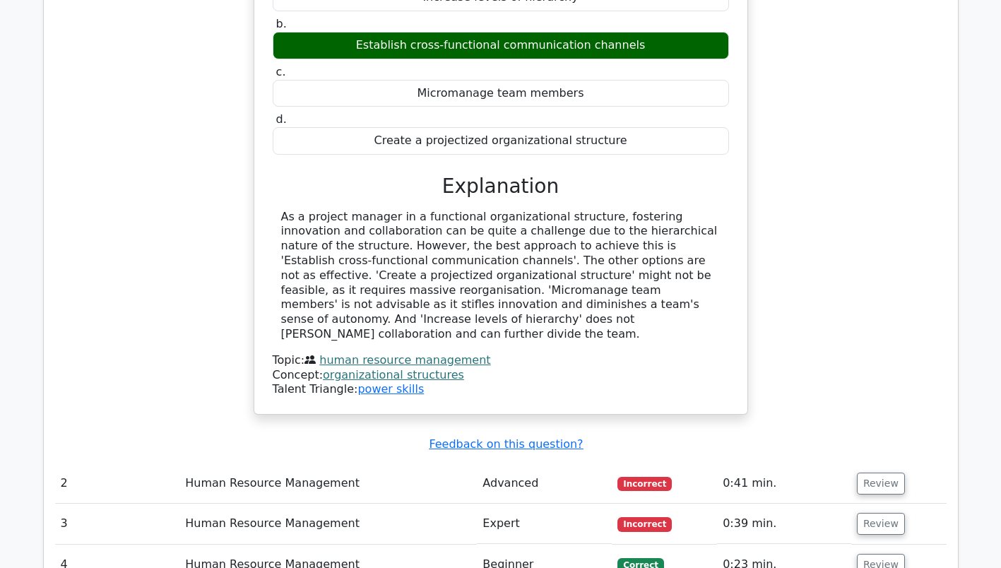
scroll to position [1342, 0]
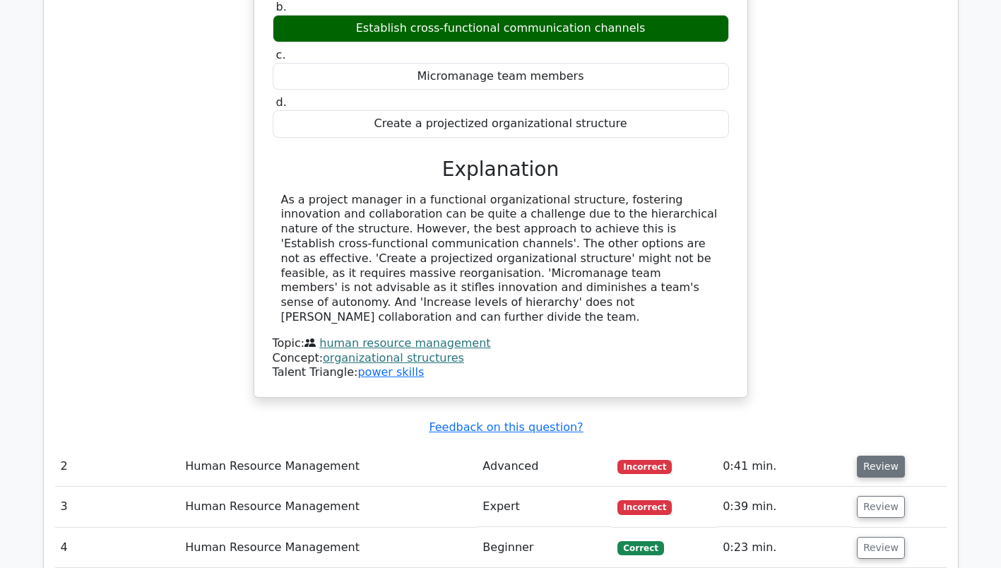
click at [879, 455] on button "Review" at bounding box center [881, 466] width 48 height 22
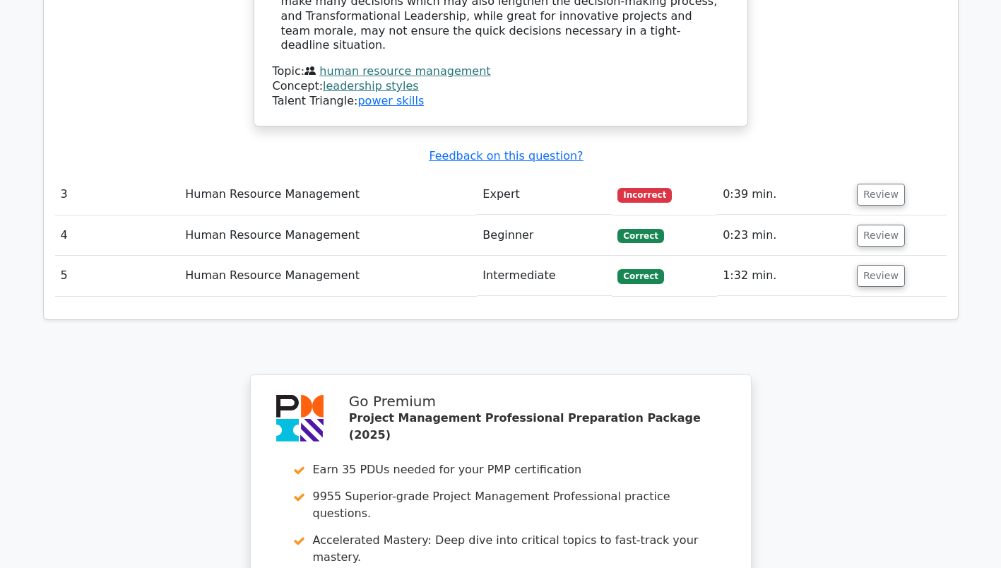
scroll to position [2118, 0]
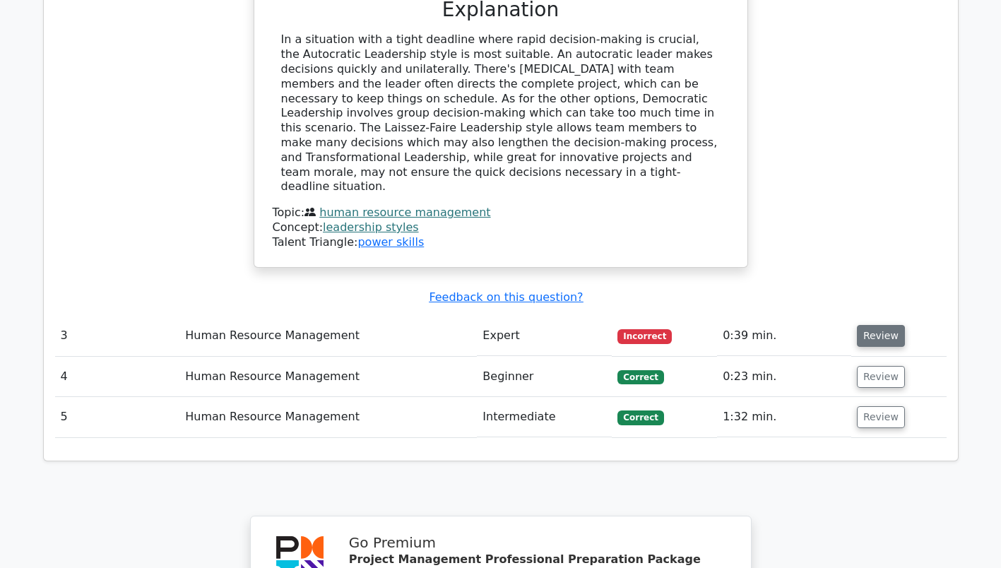
click at [866, 325] on button "Review" at bounding box center [881, 336] width 48 height 22
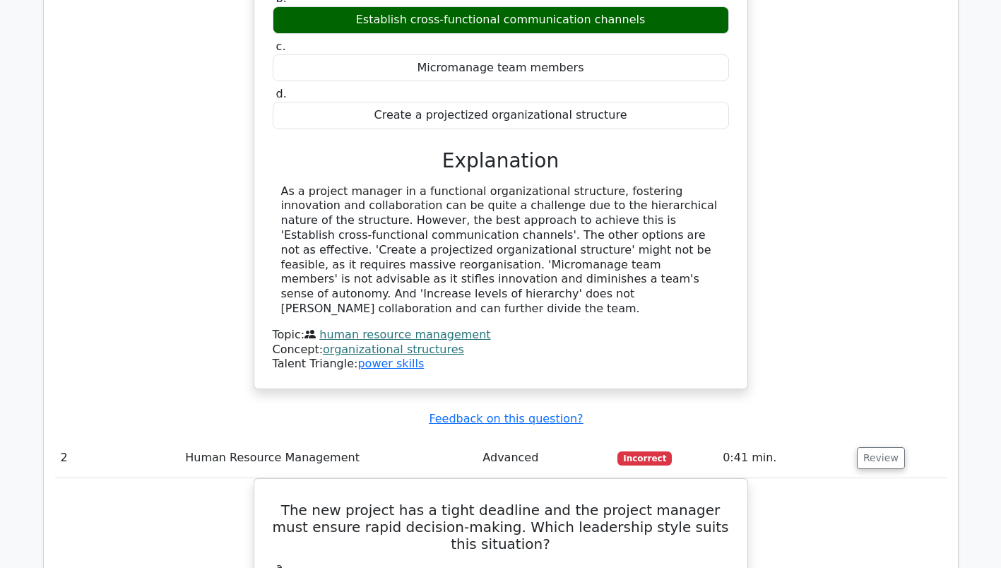
scroll to position [1130, 0]
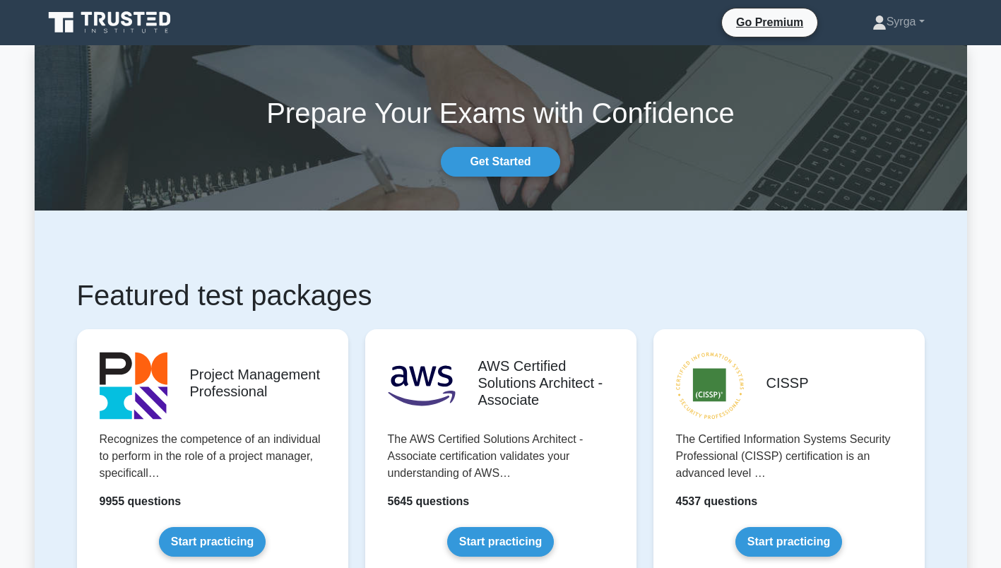
click at [132, 25] on icon at bounding box center [111, 22] width 136 height 27
click at [89, 16] on icon at bounding box center [111, 22] width 136 height 27
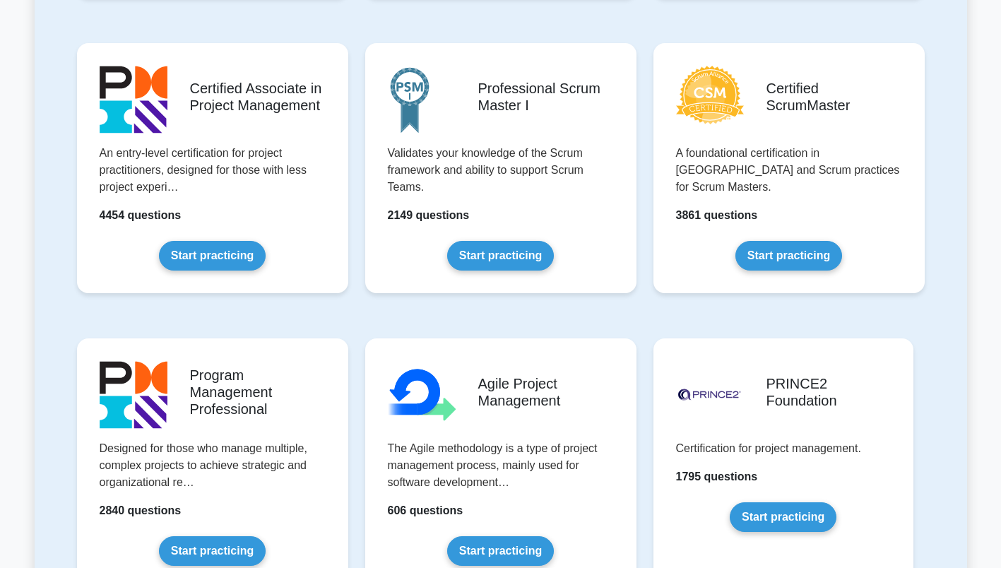
scroll to position [565, 0]
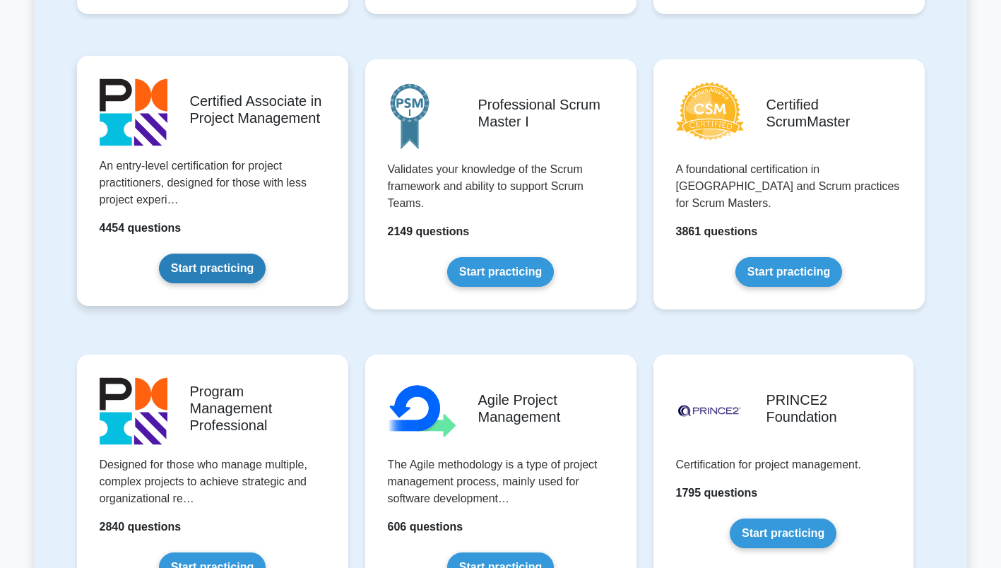
click at [159, 254] on link "Start practicing" at bounding box center [212, 269] width 107 height 30
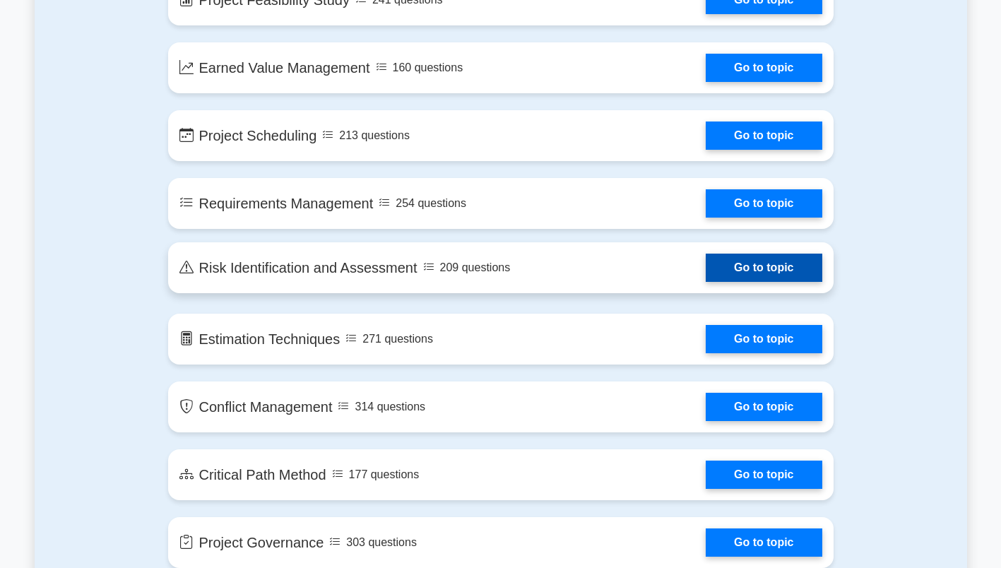
scroll to position [2048, 0]
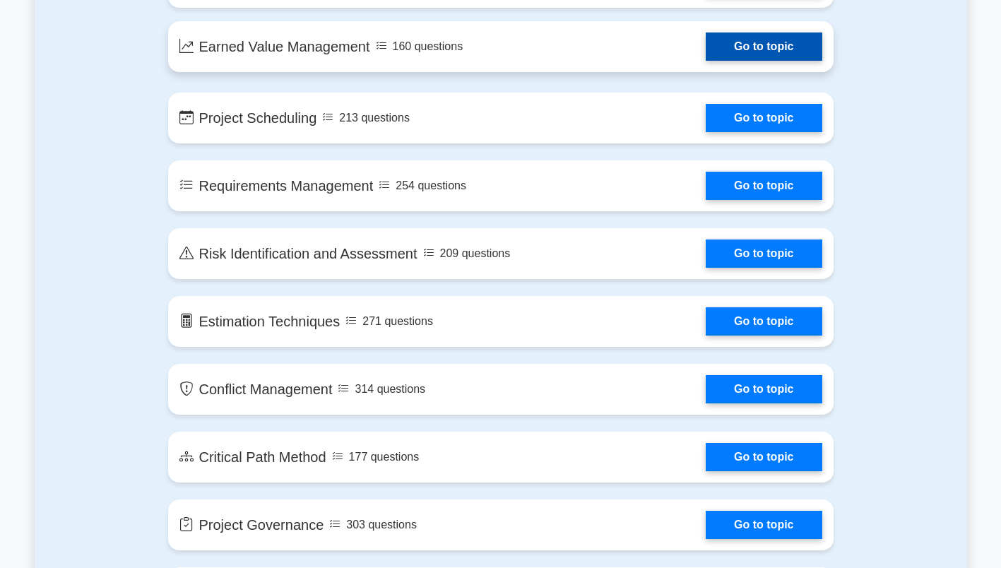
click at [739, 46] on link "Go to topic" at bounding box center [763, 46] width 116 height 28
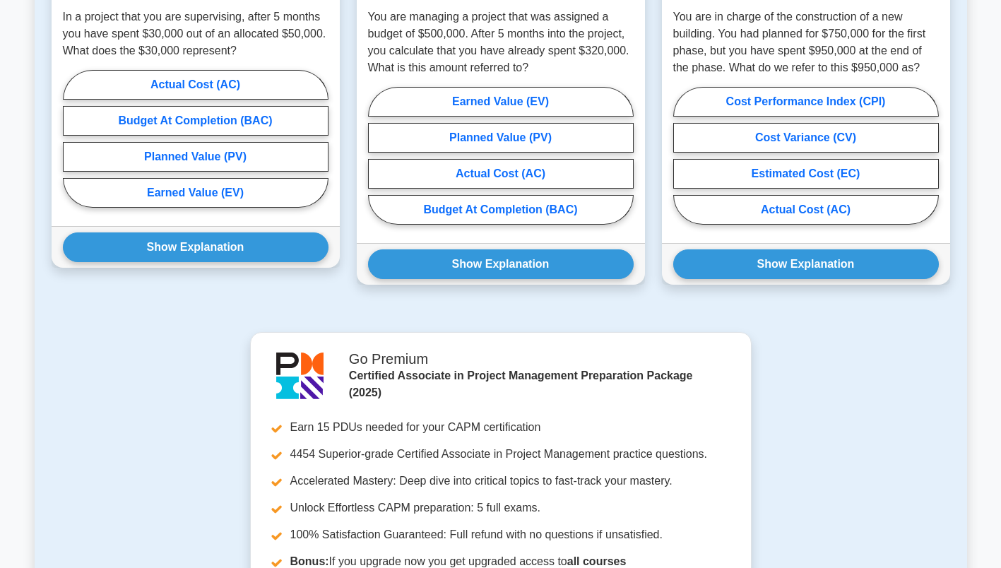
scroll to position [706, 0]
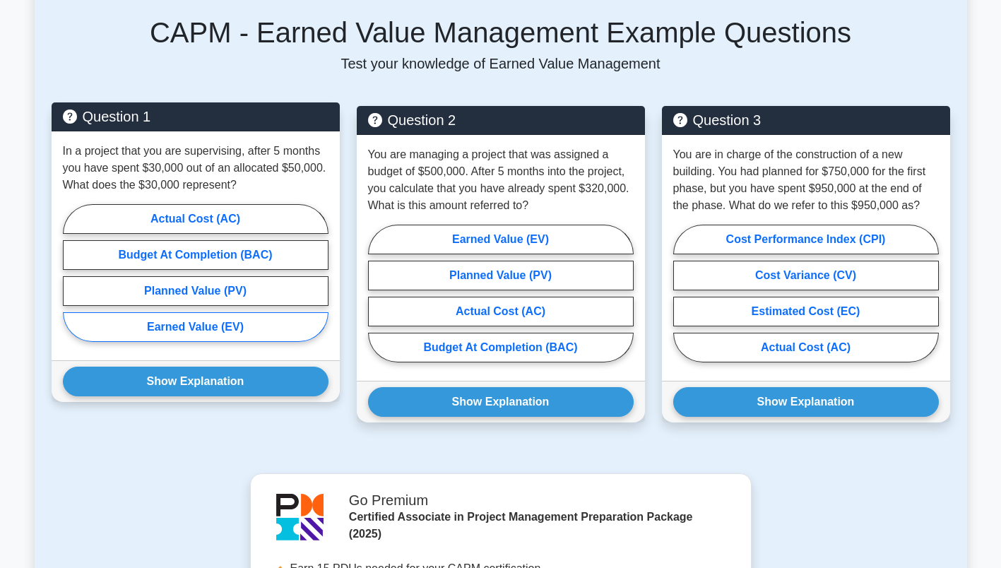
click at [155, 312] on label "Earned Value (EV)" at bounding box center [196, 327] width 266 height 30
click at [72, 282] on input "Earned Value (EV)" at bounding box center [67, 277] width 9 height 9
radio input "true"
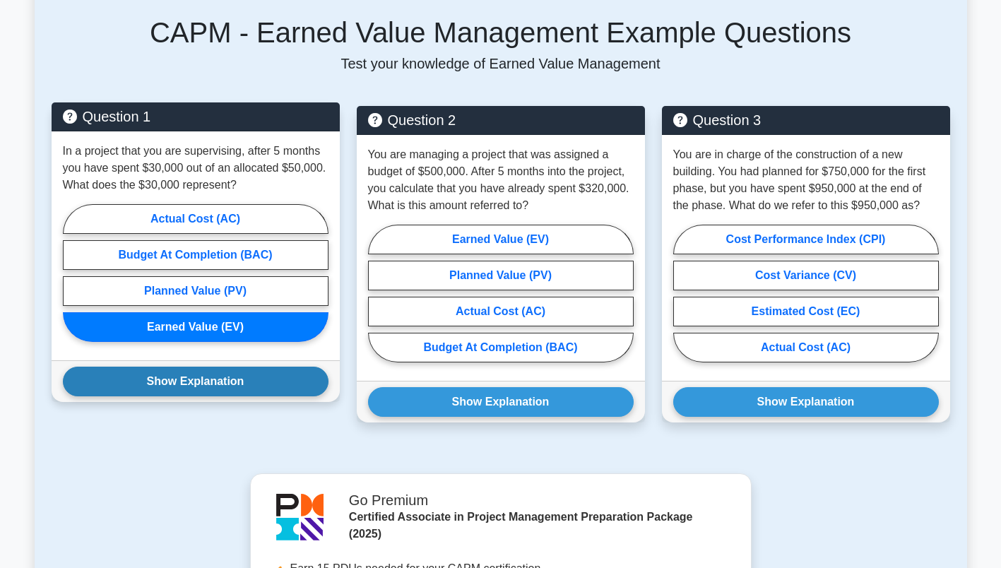
click at [215, 366] on button "Show Explanation" at bounding box center [196, 381] width 266 height 30
